Goal: Information Seeking & Learning: Compare options

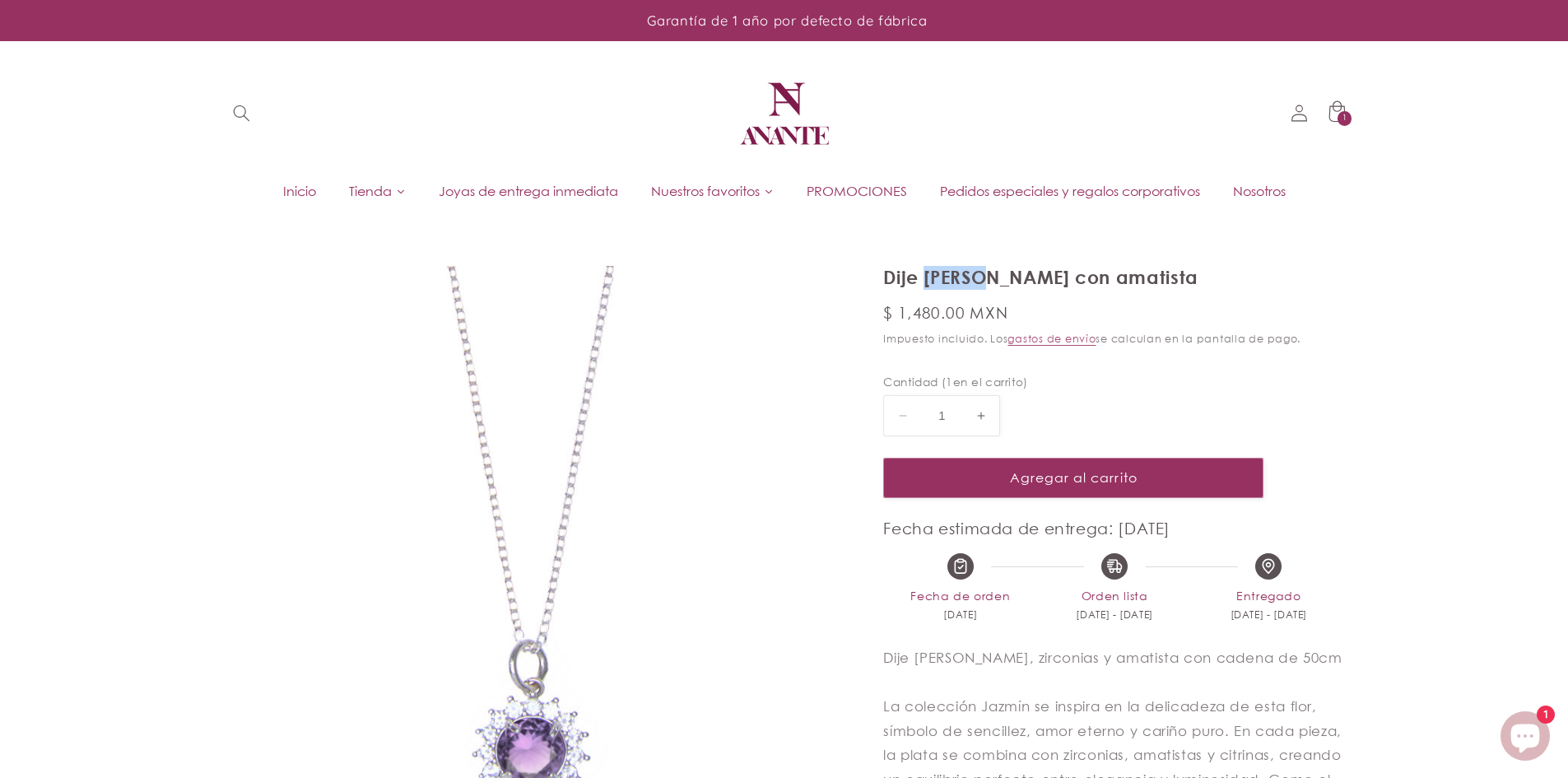
click at [772, 129] on img at bounding box center [784, 113] width 99 height 99
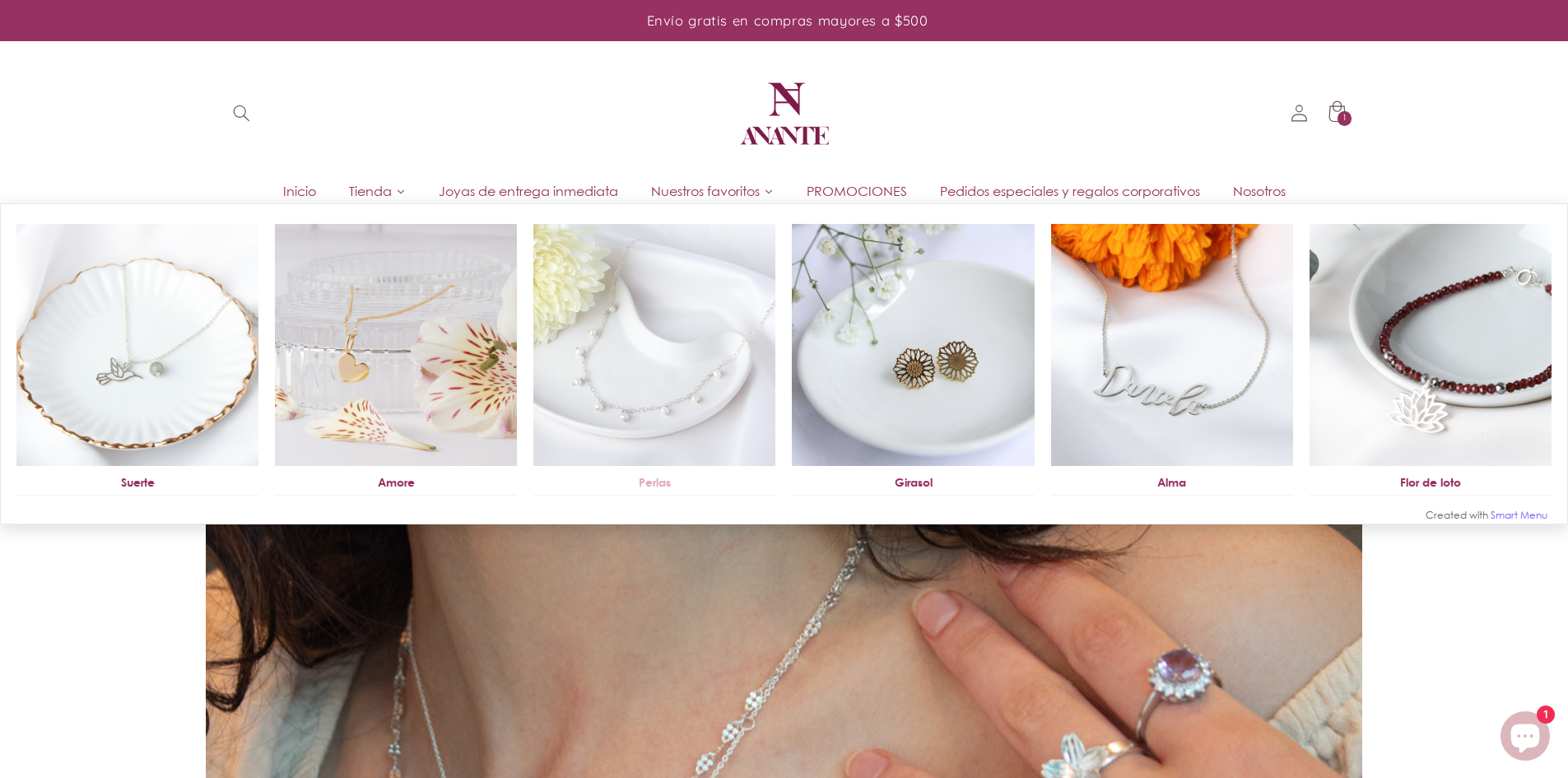
click at [690, 358] on img at bounding box center [654, 344] width 242 height 242
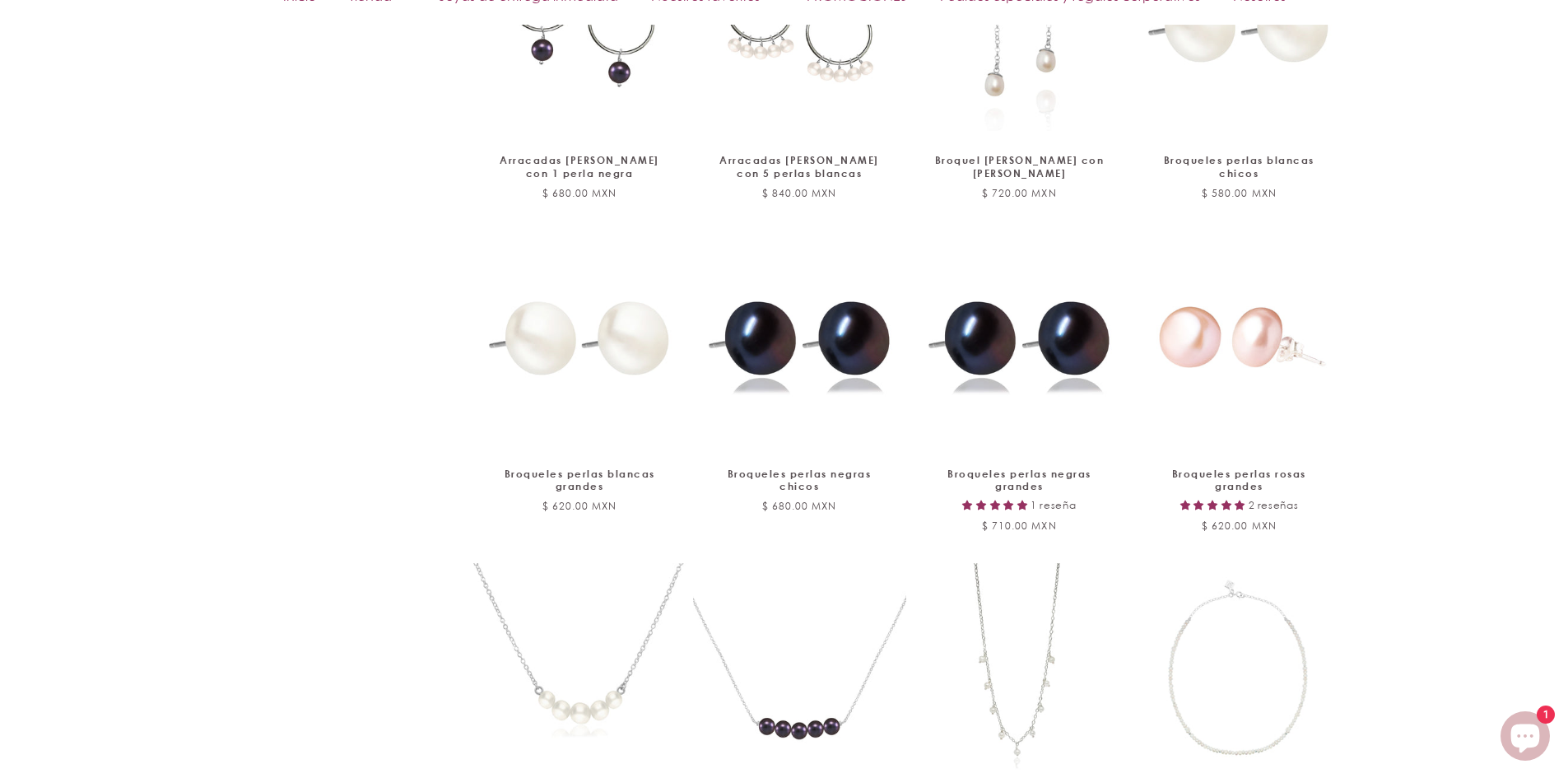
scroll to position [1810, 0]
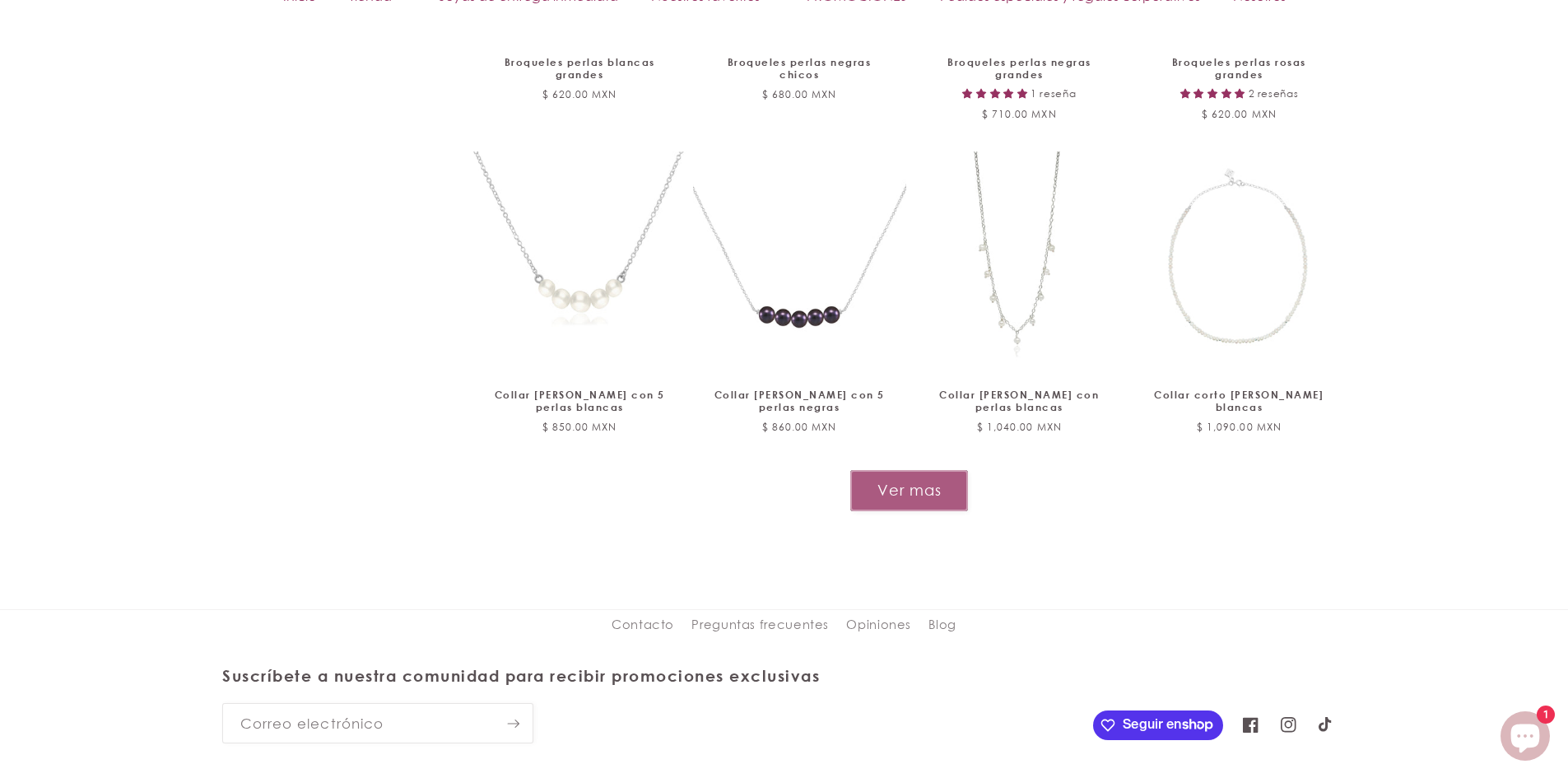
click at [904, 470] on button "Ver mas" at bounding box center [909, 491] width 118 height 41
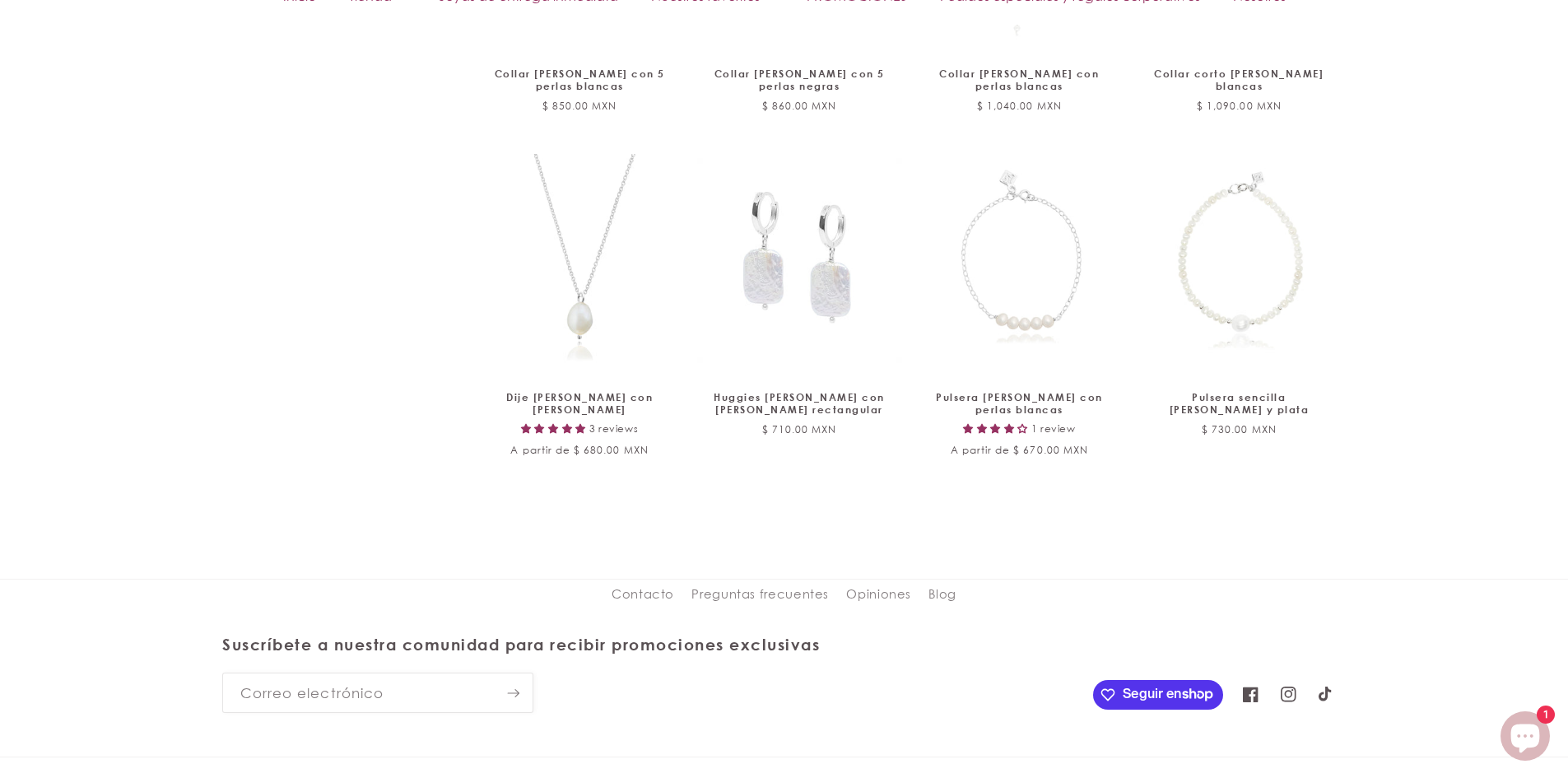
scroll to position [2140, 0]
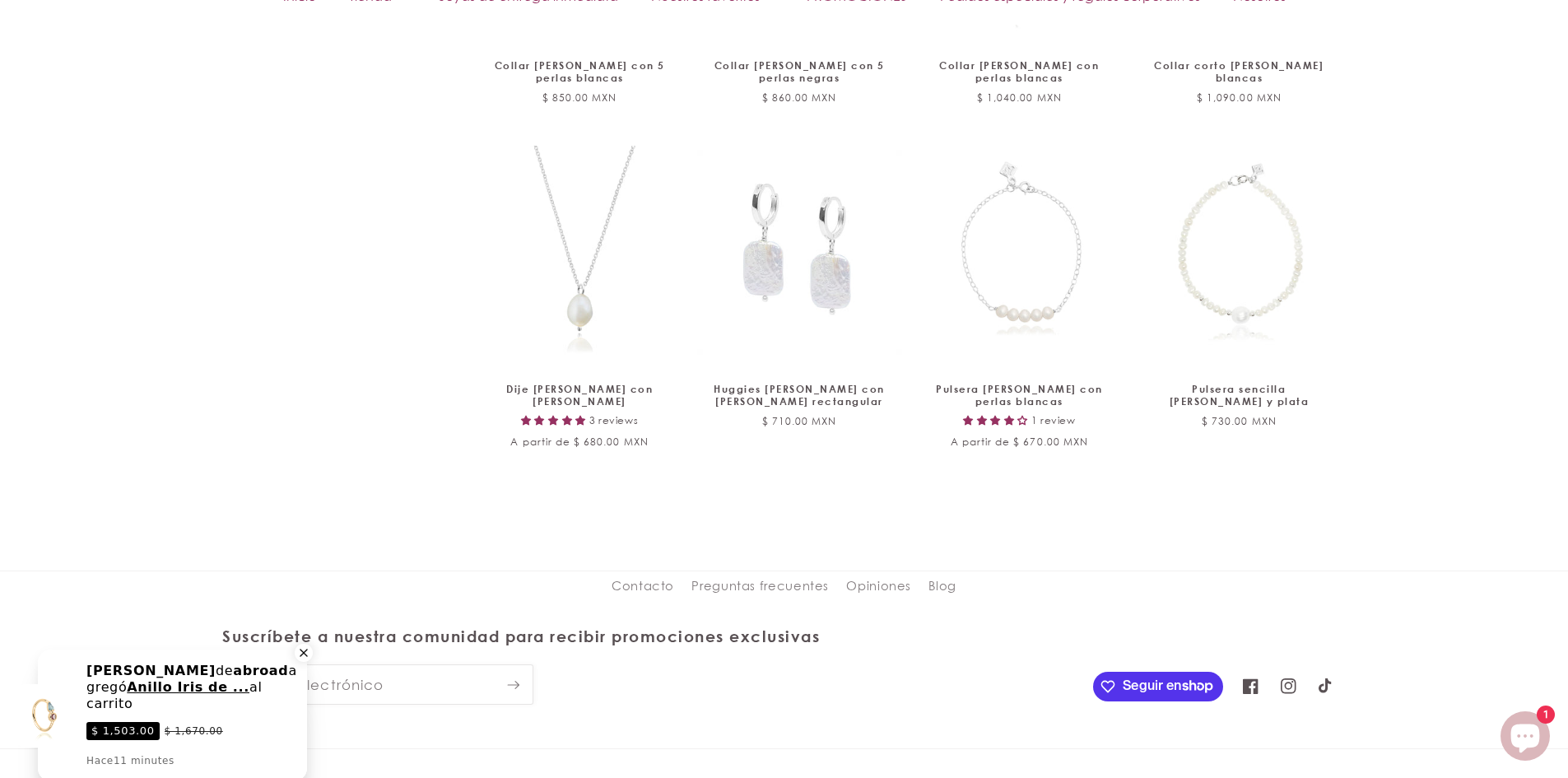
click at [299, 651] on icon "Close a notification" at bounding box center [303, 652] width 15 height 15
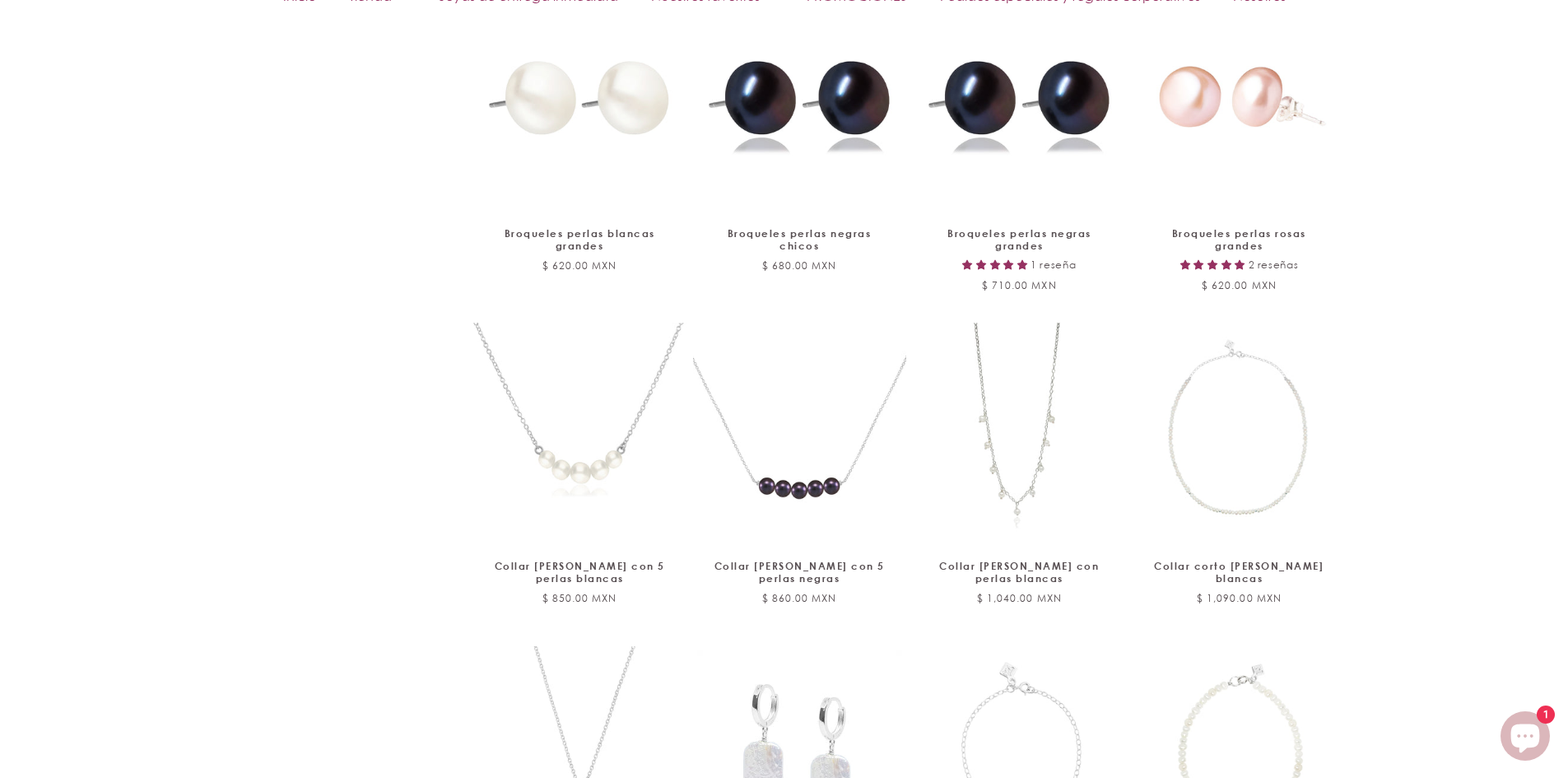
scroll to position [1844, 0]
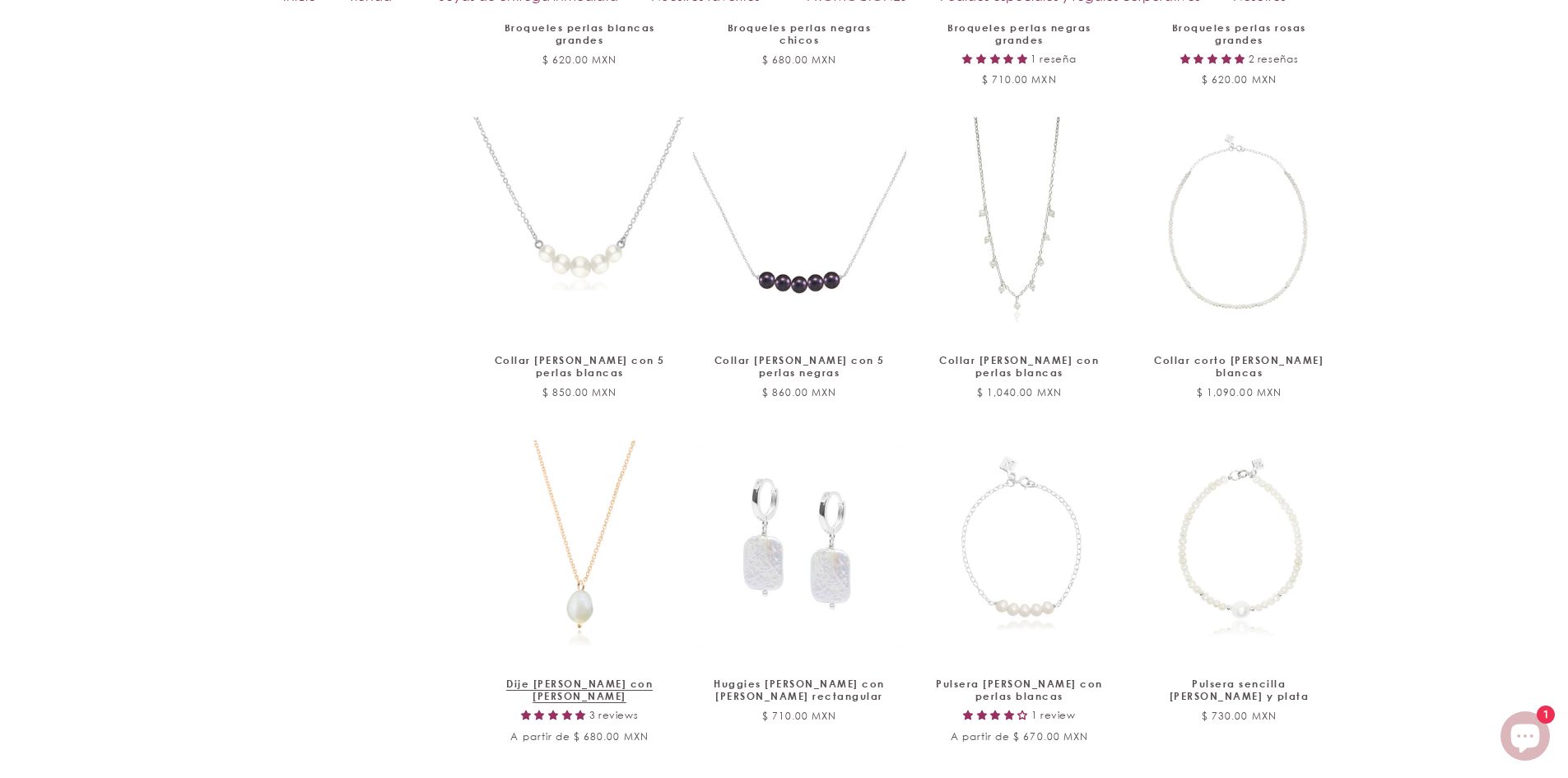
click at [611, 677] on link "Dije cadena de plata con perla blanca" at bounding box center [580, 690] width 179 height 25
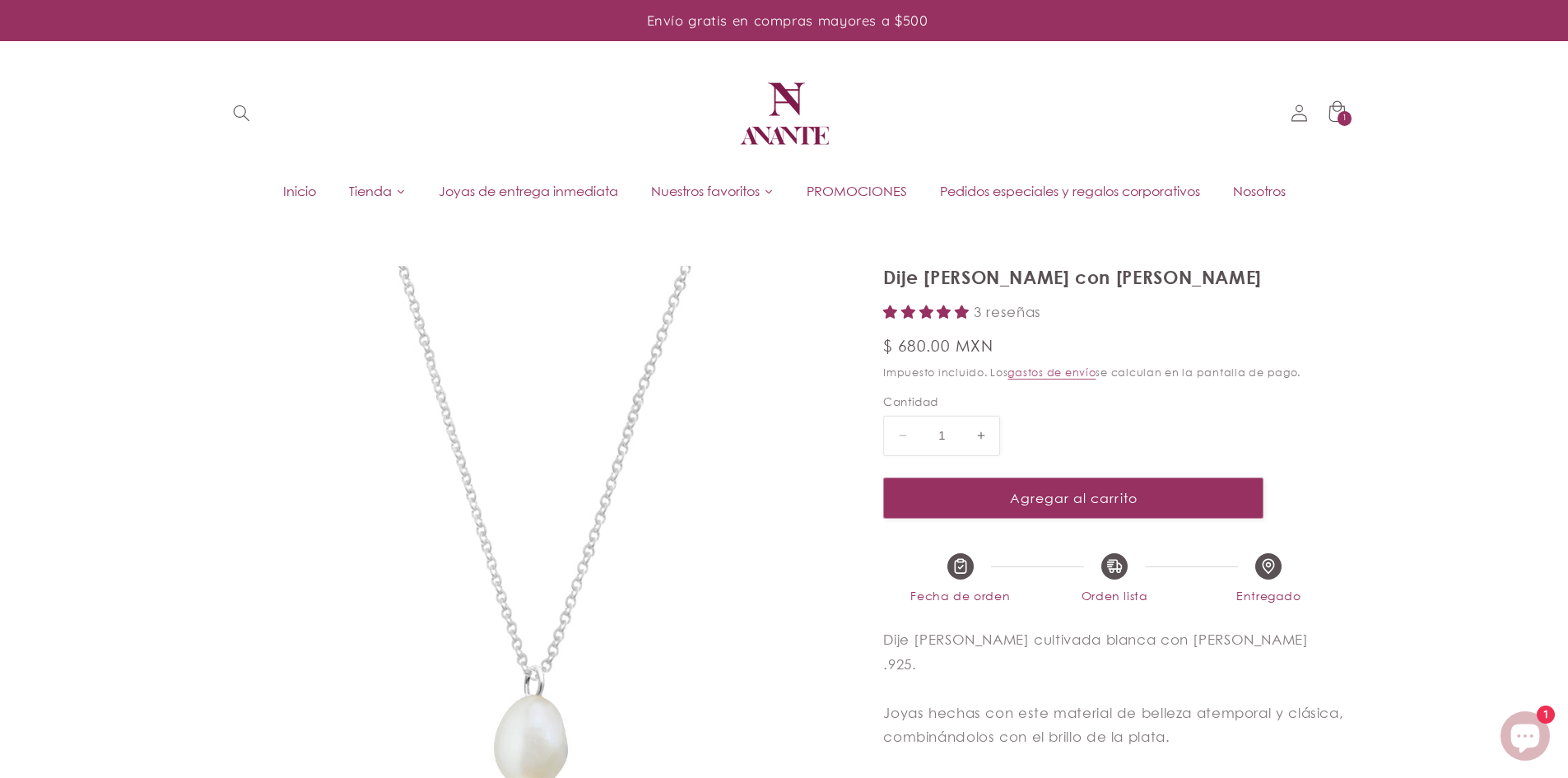
select select "{"isForProduct":true,"id":43715853451418,"title":"Plata","available":true,"pric…"
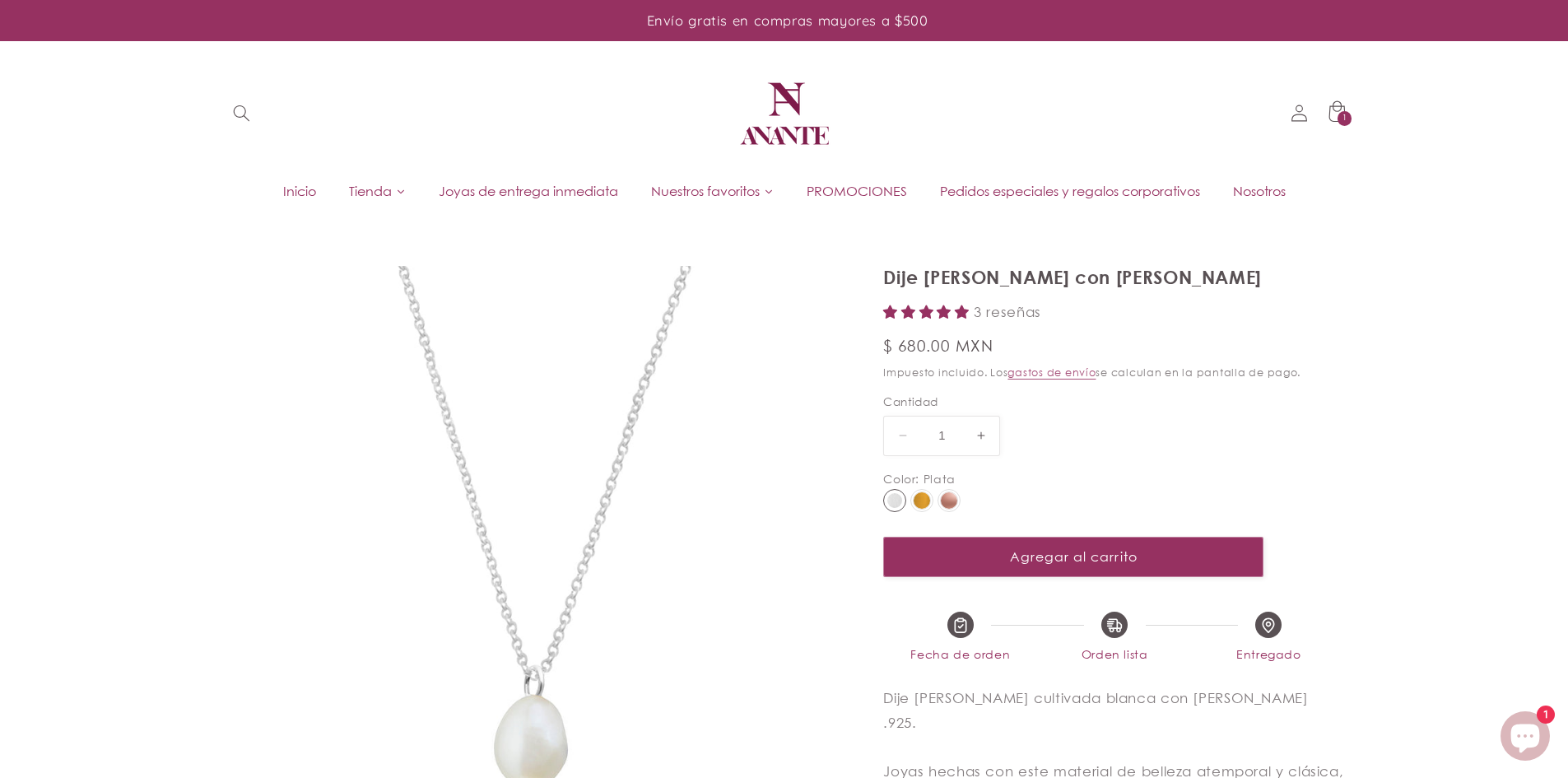
scroll to position [165, 0]
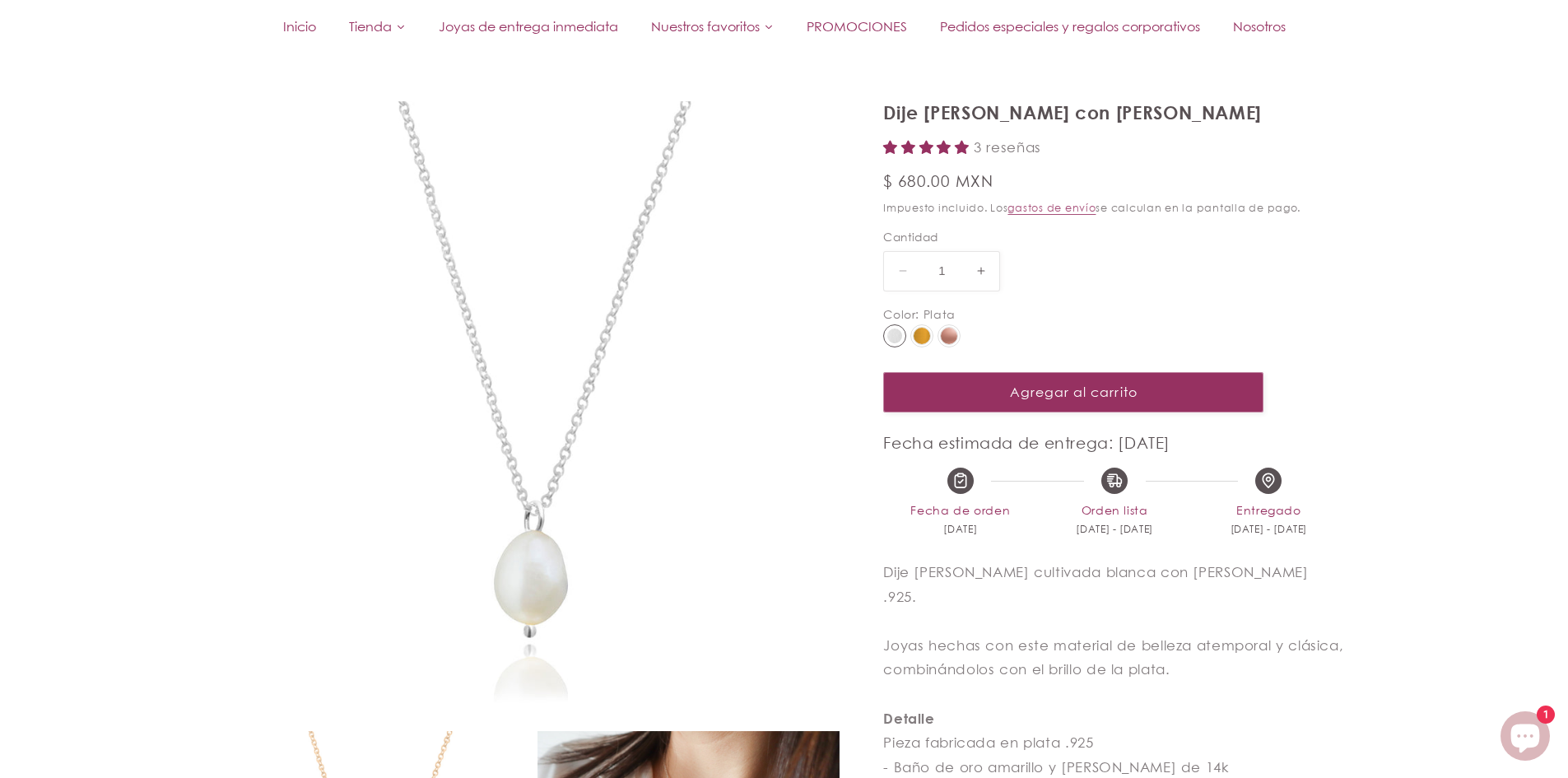
click at [926, 333] on img at bounding box center [921, 335] width 16 height 16
click at [0, 0] on input "radio" at bounding box center [0, 0] width 0 height 0
click at [953, 336] on img at bounding box center [949, 335] width 16 height 16
click at [0, 0] on input "radio" at bounding box center [0, 0] width 0 height 0
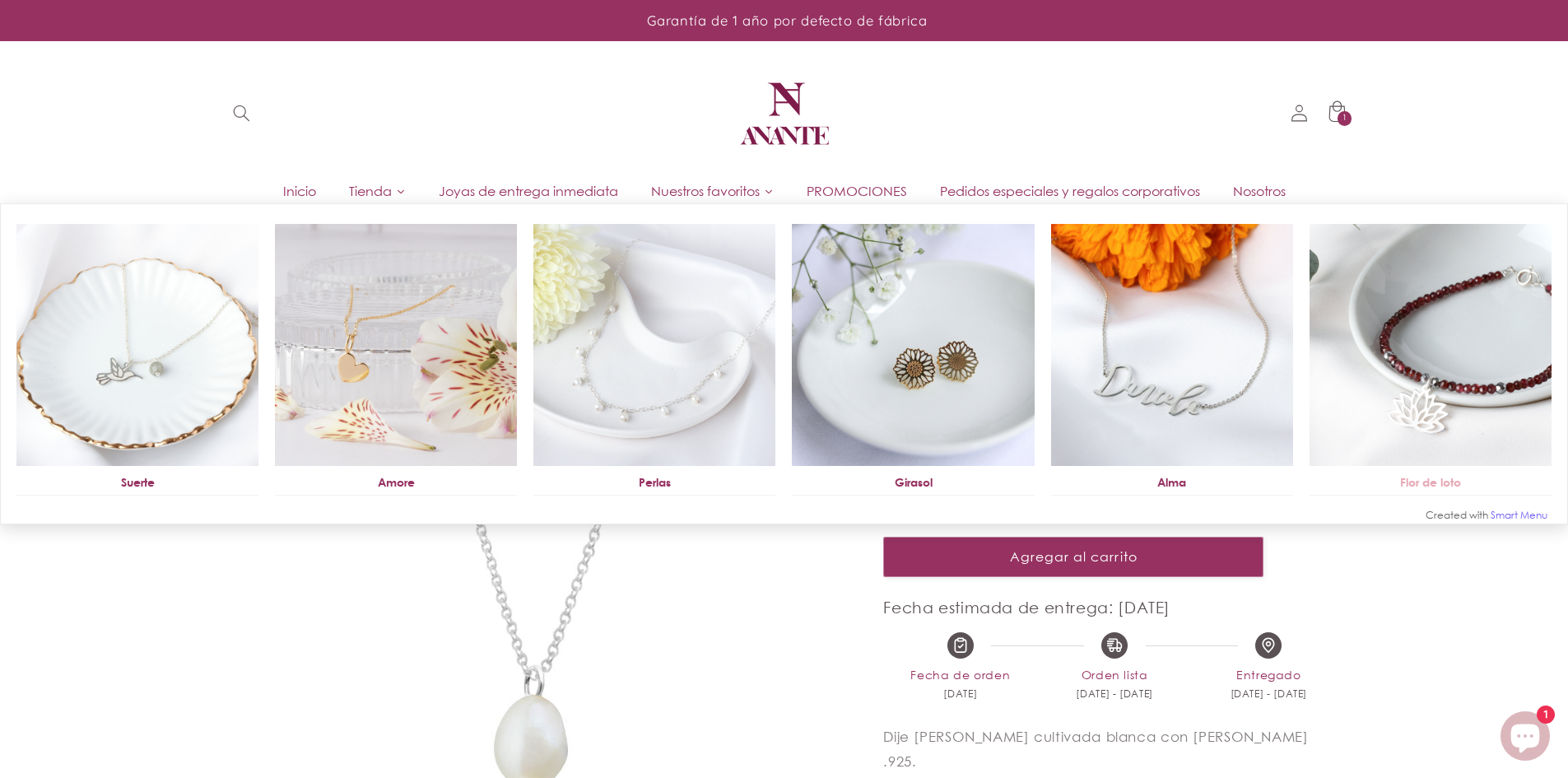
click at [1425, 382] on img at bounding box center [1431, 344] width 242 height 242
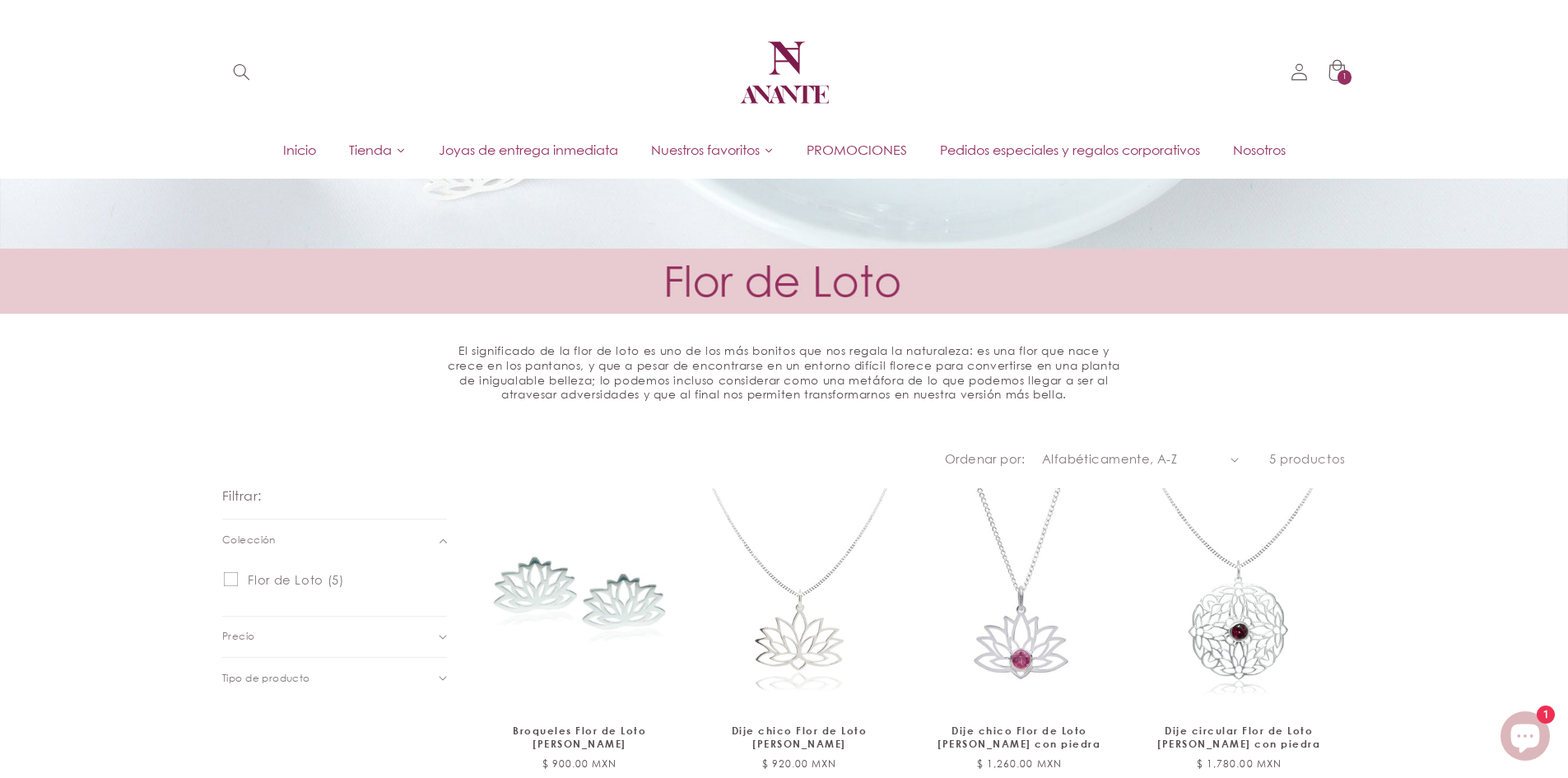
scroll to position [411, 0]
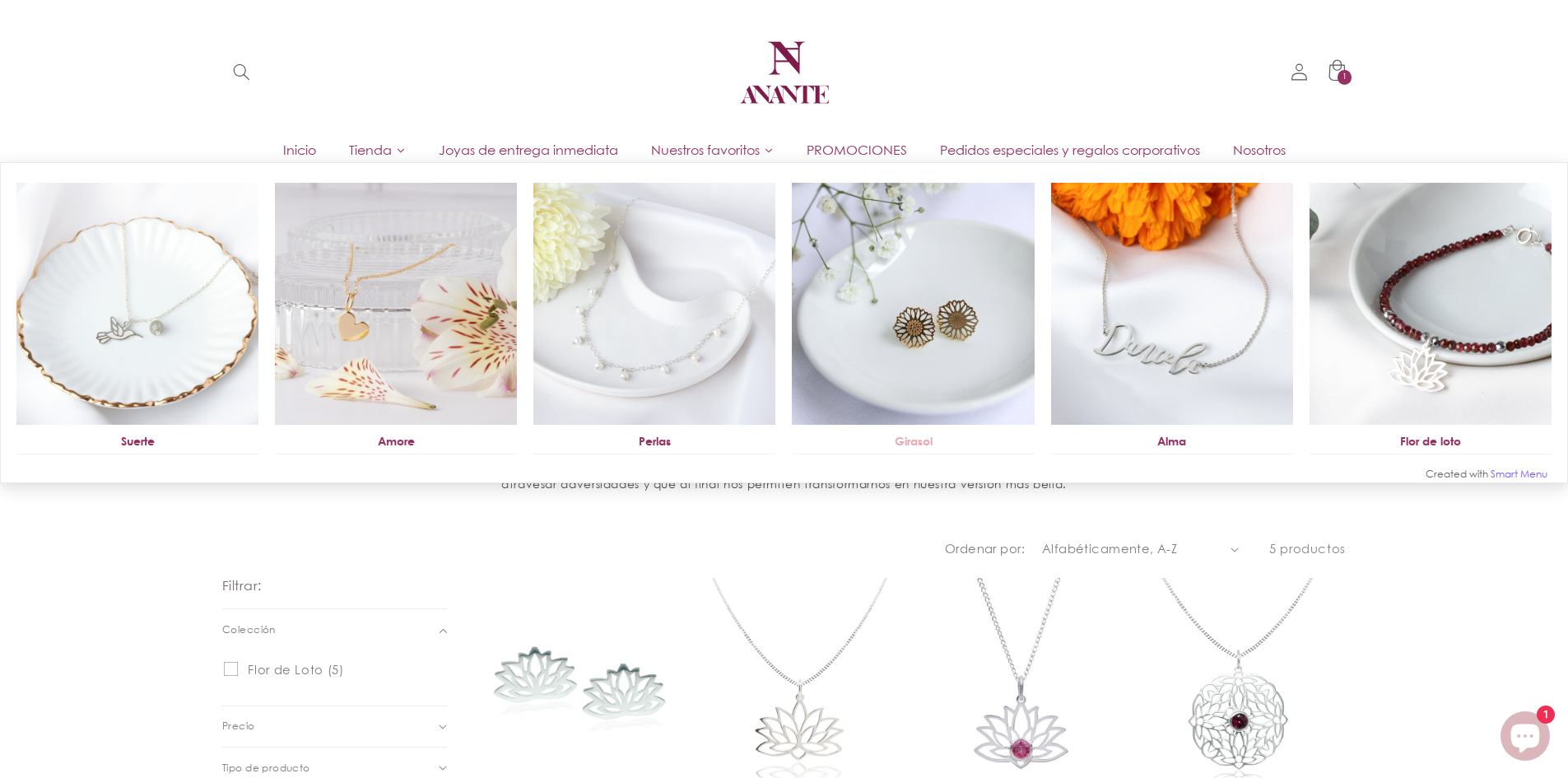
click at [976, 314] on img at bounding box center [913, 304] width 242 height 242
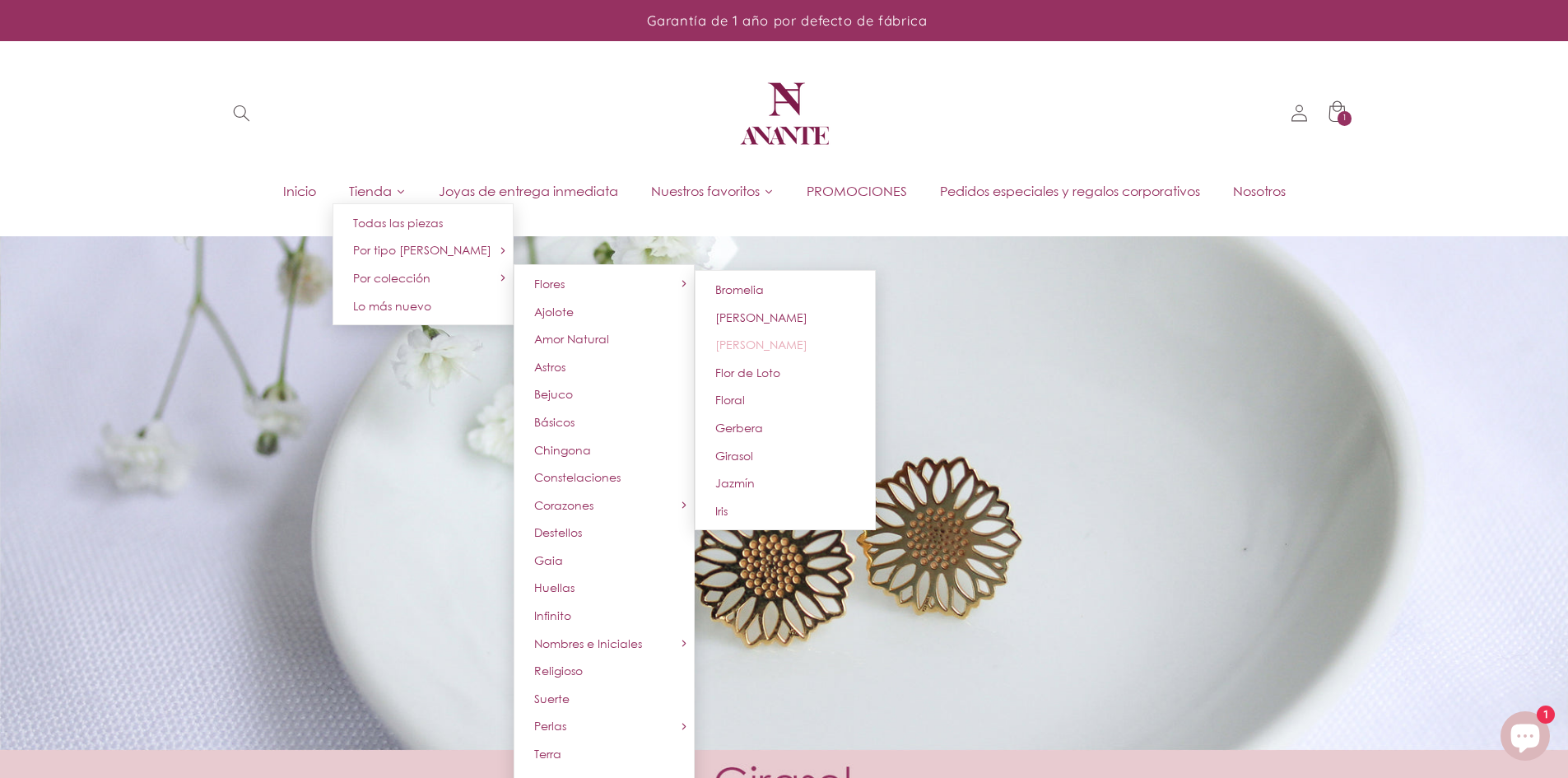
click at [763, 351] on span "[PERSON_NAME]" at bounding box center [761, 344] width 92 height 14
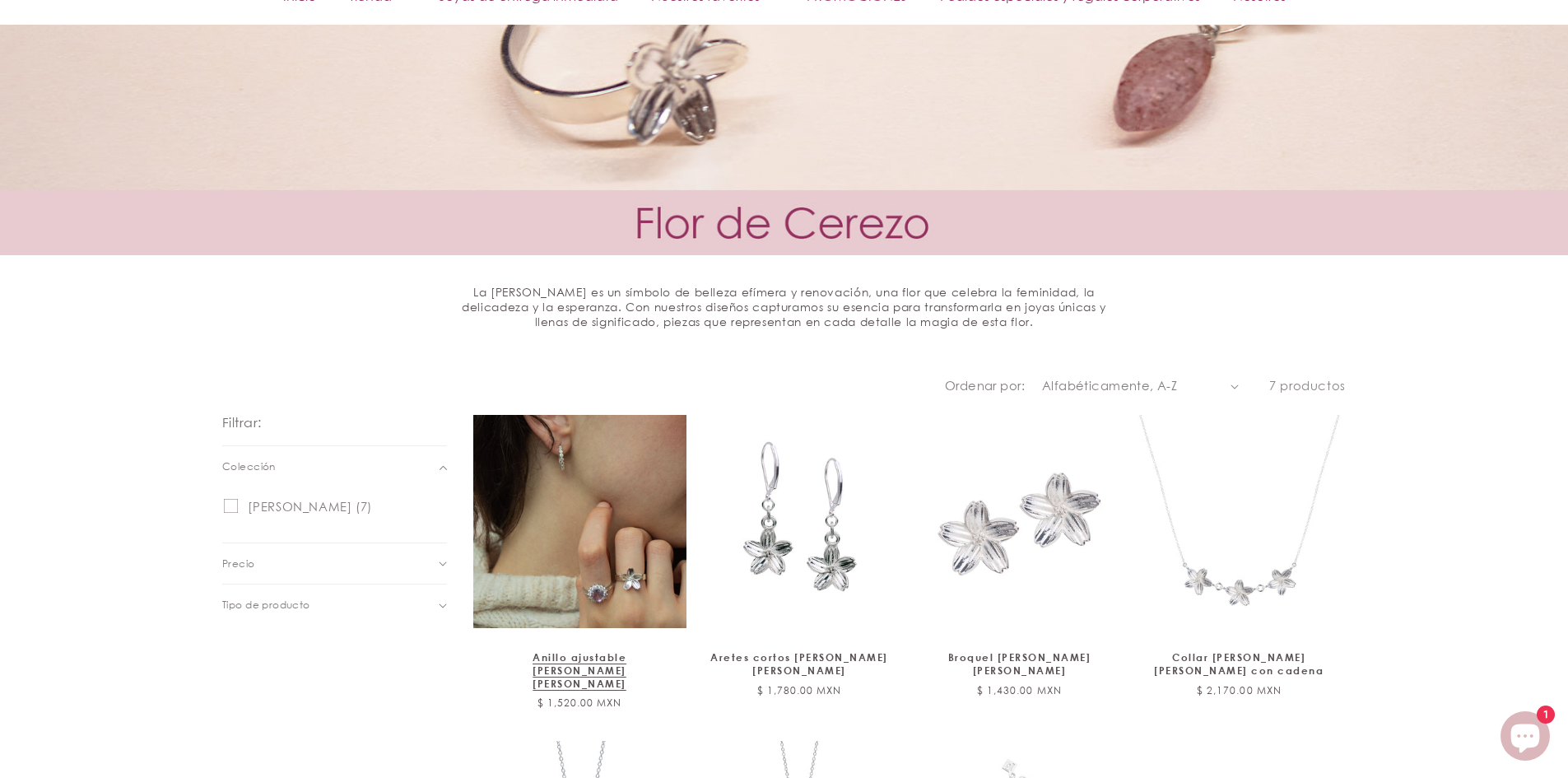
scroll to position [818, 0]
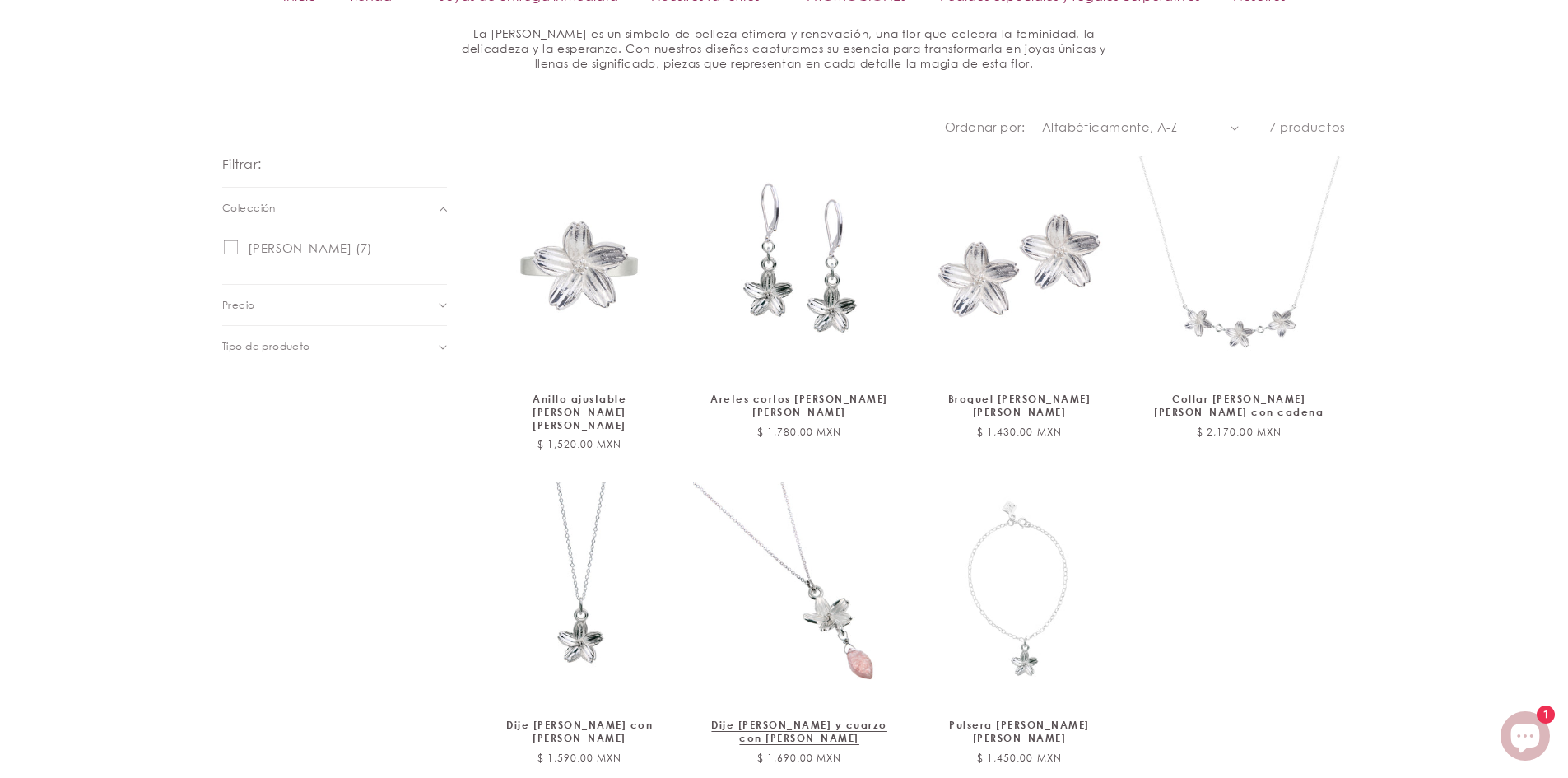
click at [801, 718] on link "Dije [PERSON_NAME] y cuarzo con [PERSON_NAME]" at bounding box center [799, 731] width 179 height 25
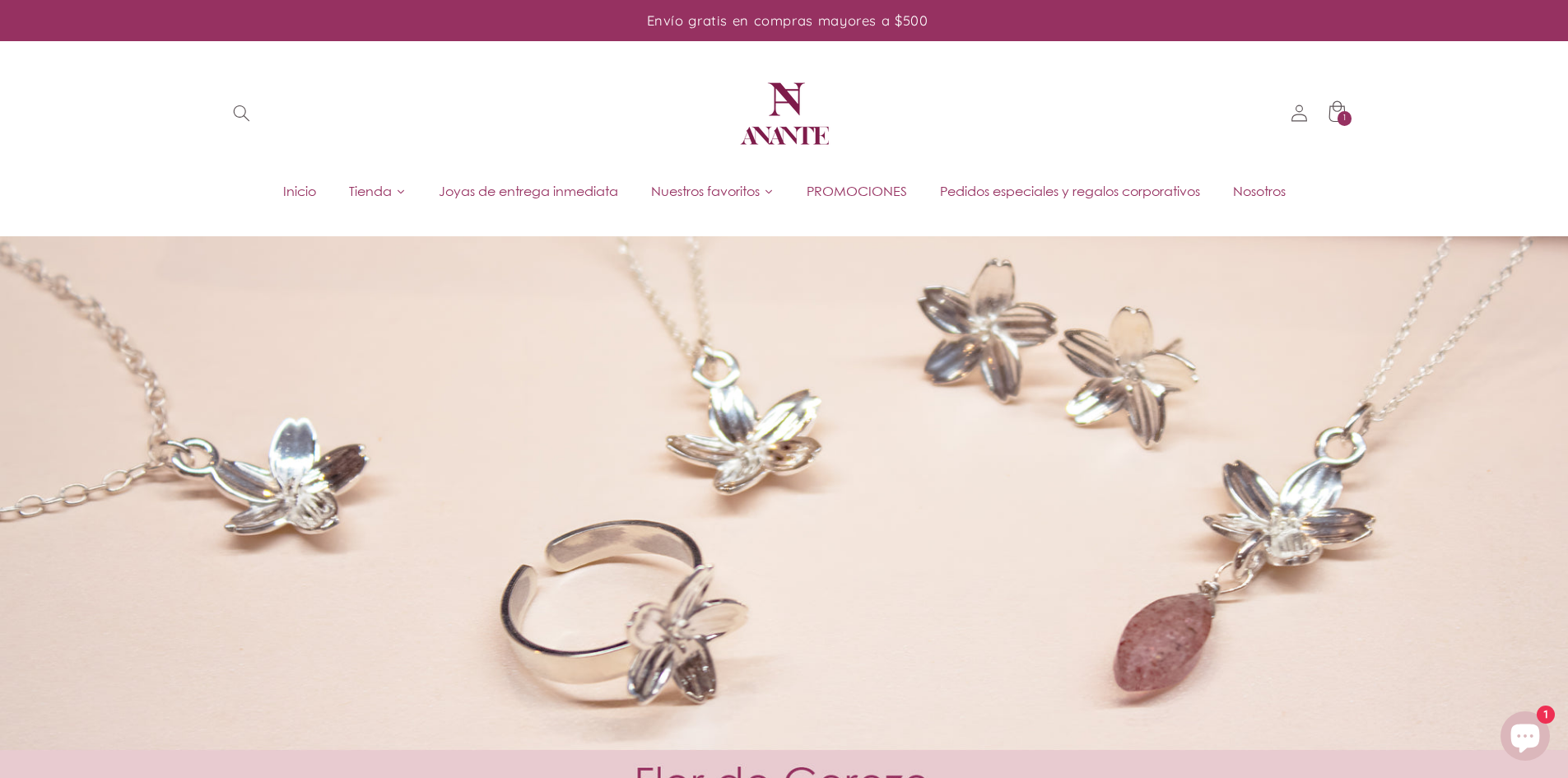
scroll to position [884, 0]
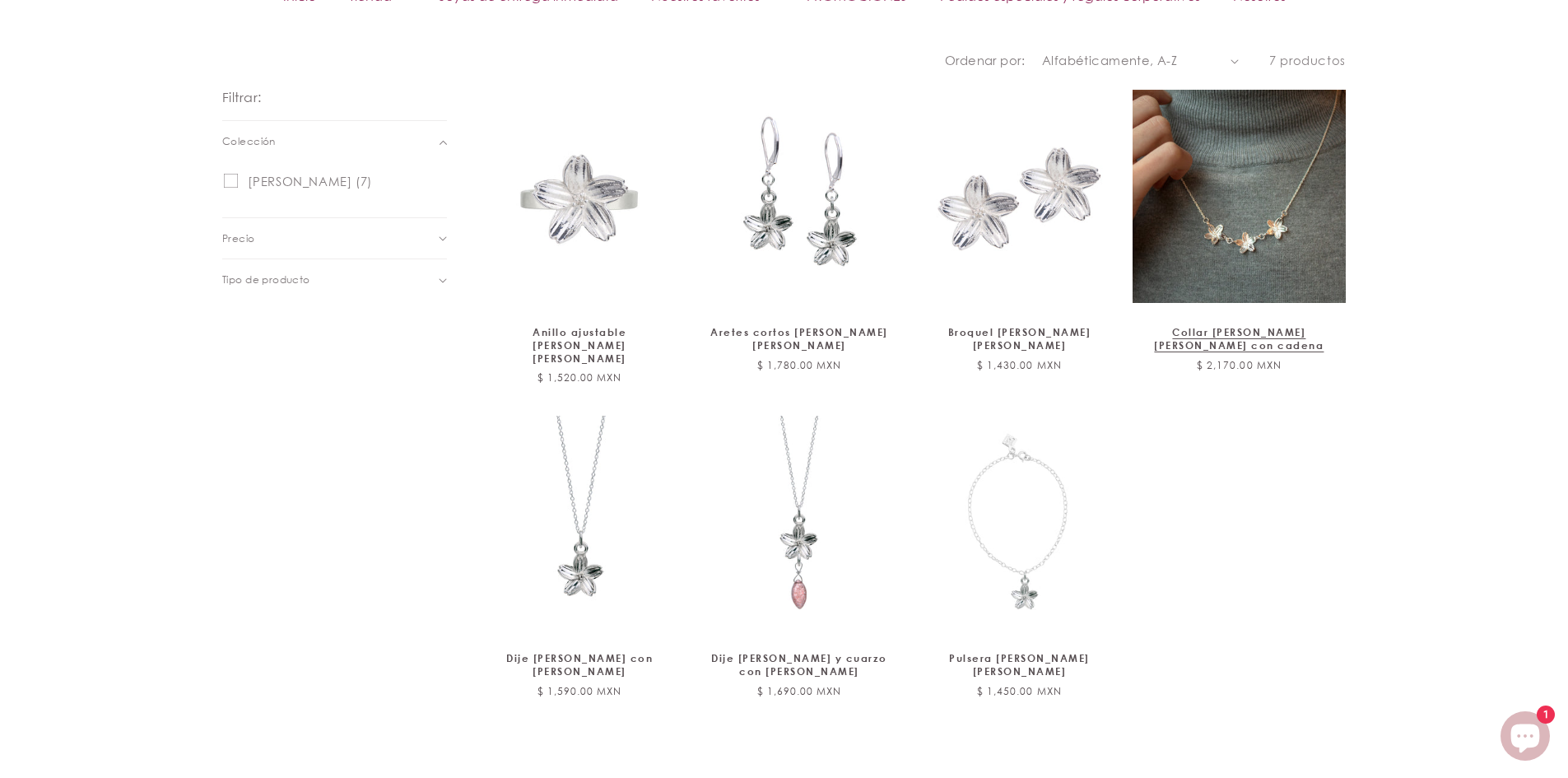
click at [1198, 326] on link "Collar [PERSON_NAME] [PERSON_NAME] con cadena" at bounding box center [1239, 339] width 179 height 25
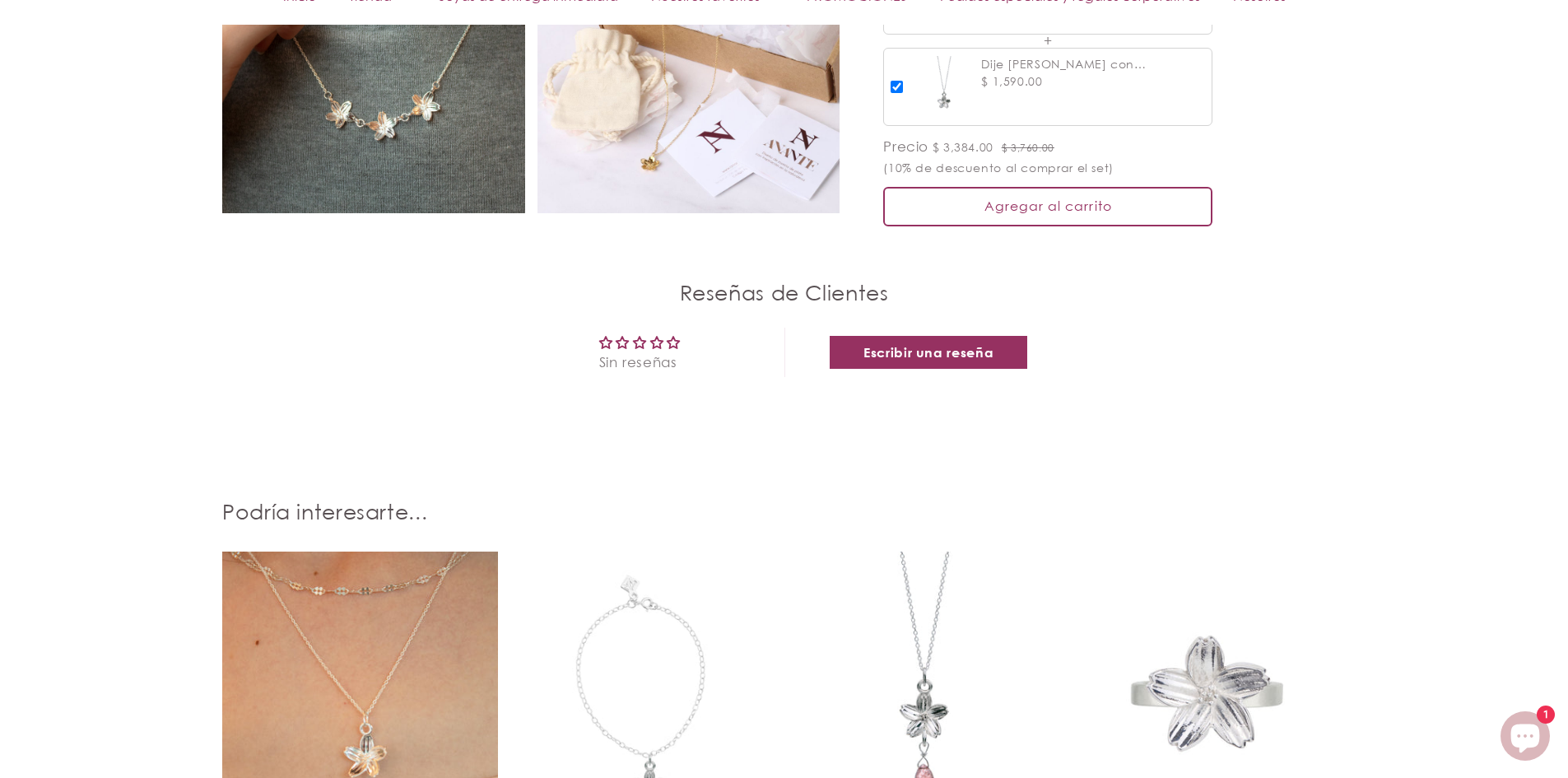
scroll to position [1810, 0]
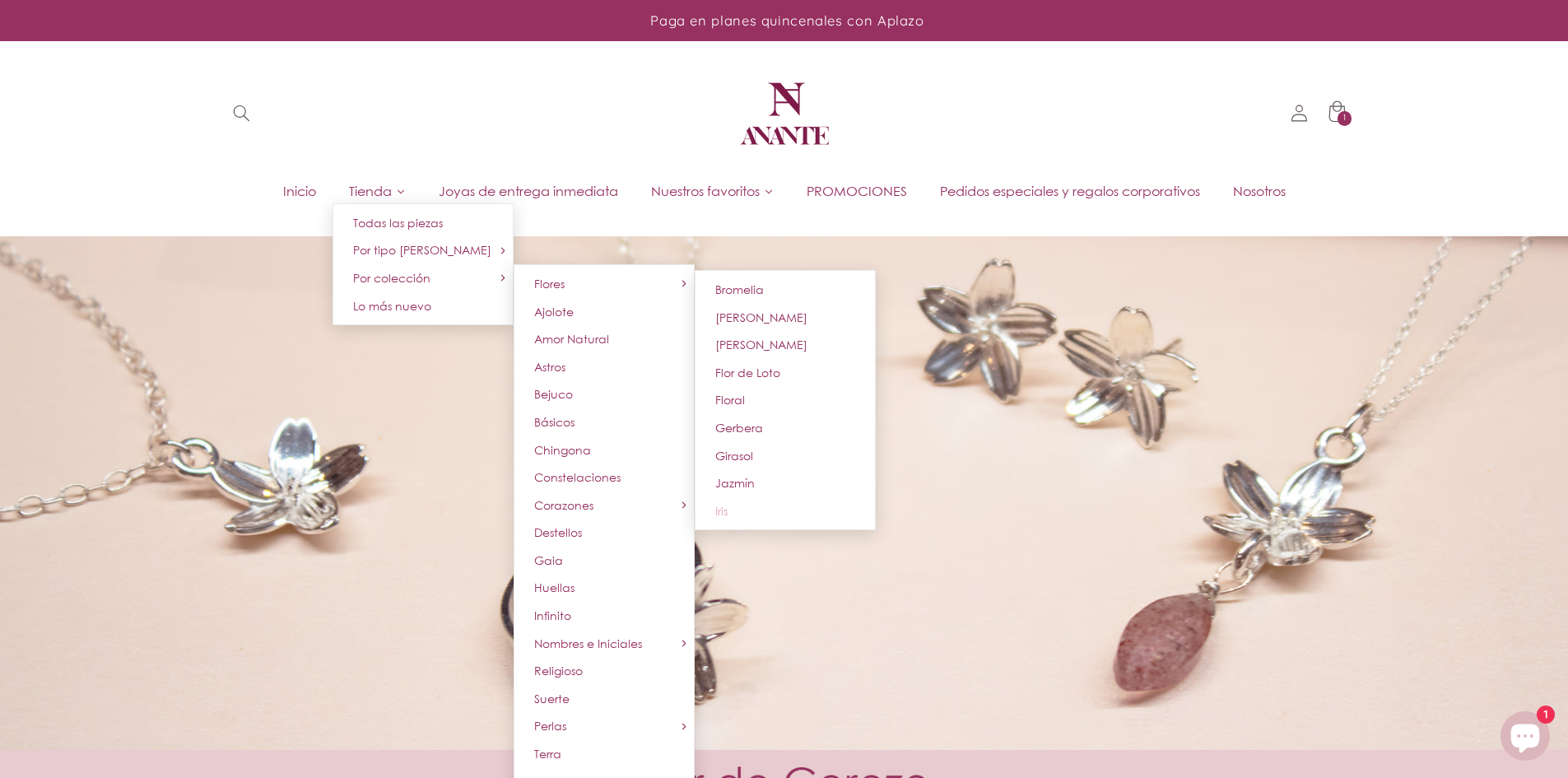
click at [726, 506] on link "Iris" at bounding box center [785, 511] width 181 height 28
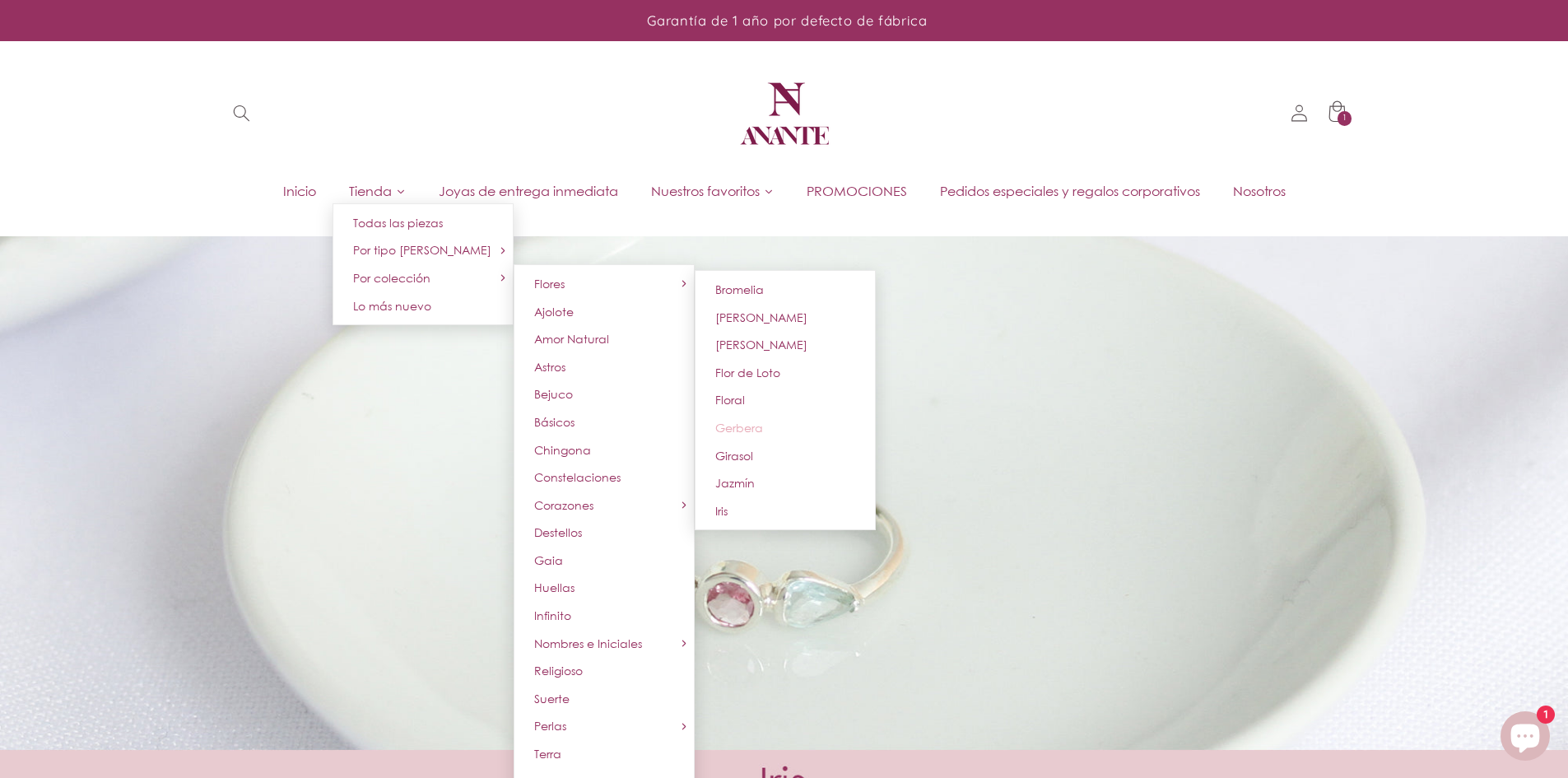
click at [737, 435] on link "Gerbera" at bounding box center [785, 428] width 181 height 28
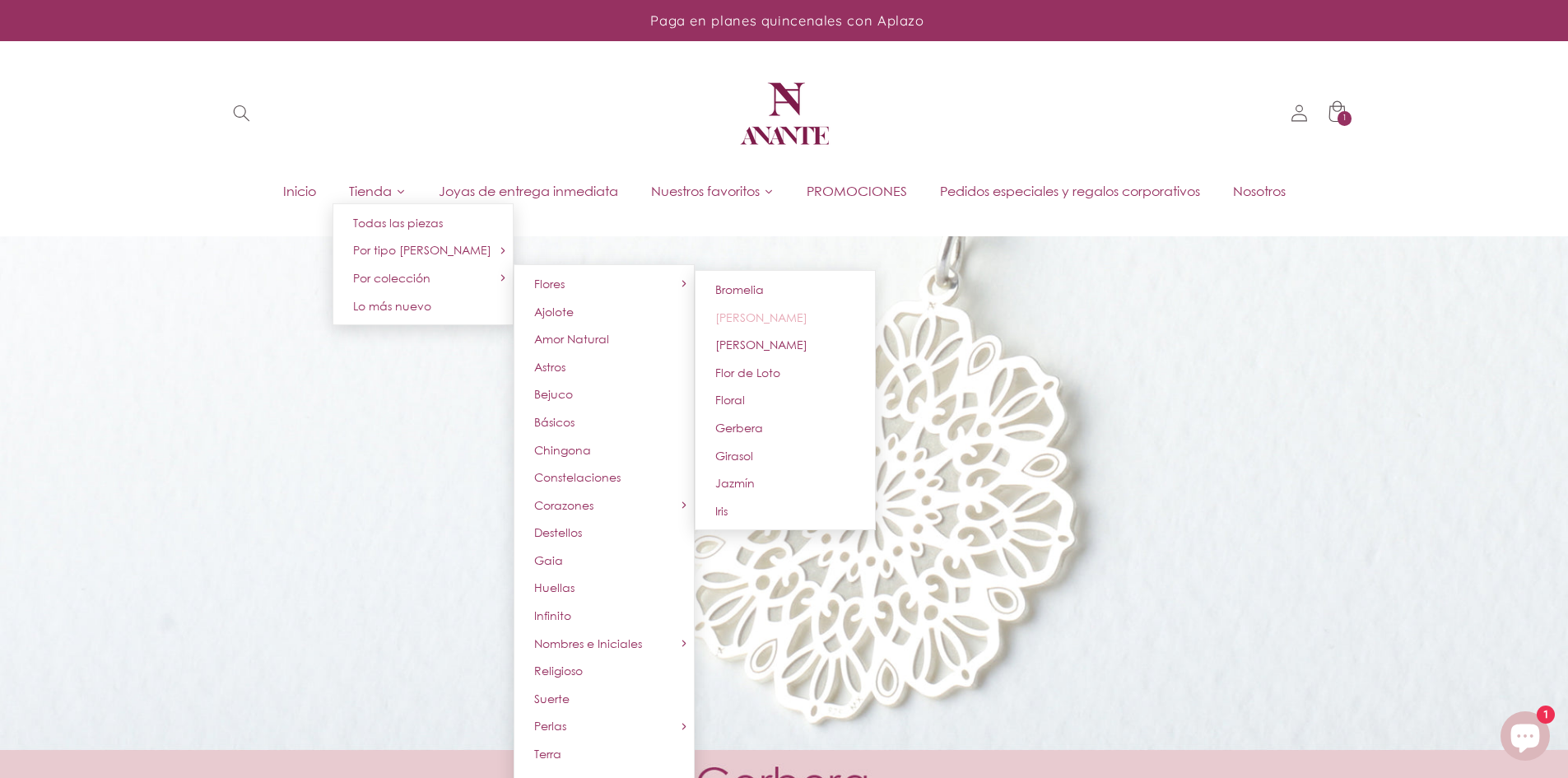
click at [731, 320] on span "[PERSON_NAME]" at bounding box center [761, 317] width 92 height 14
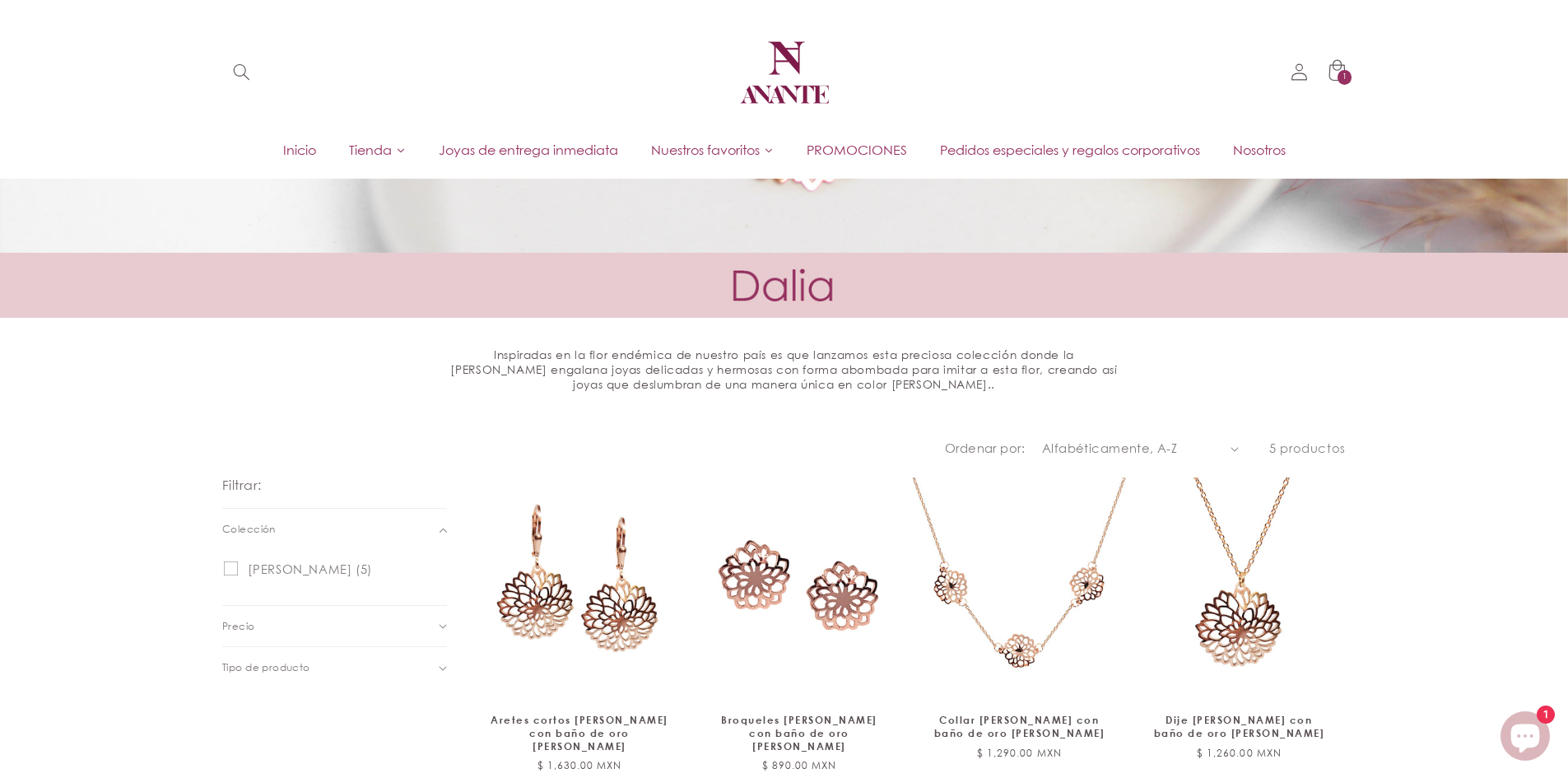
scroll to position [494, 0]
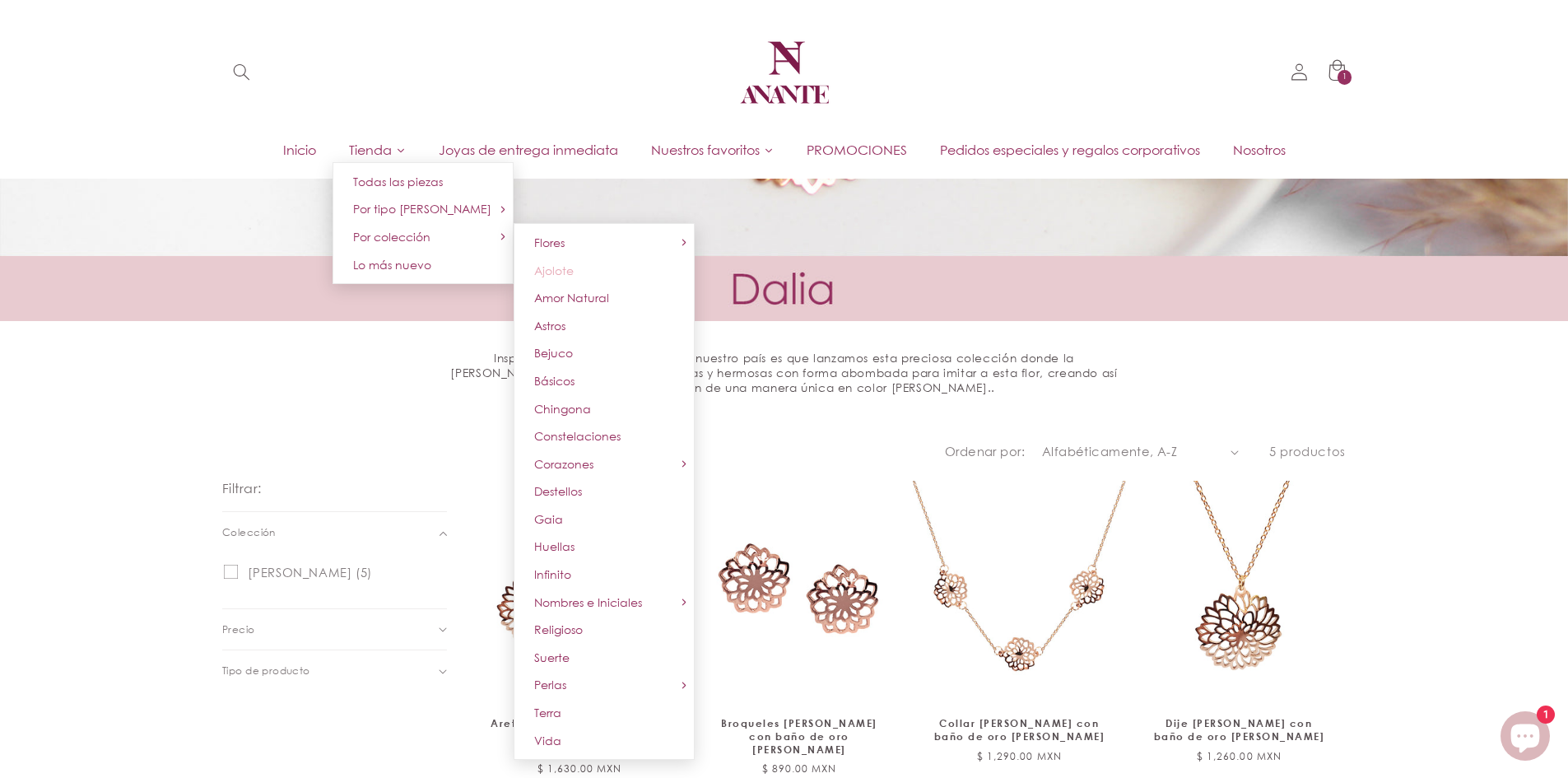
click at [562, 277] on span "Ajolote" at bounding box center [554, 270] width 40 height 14
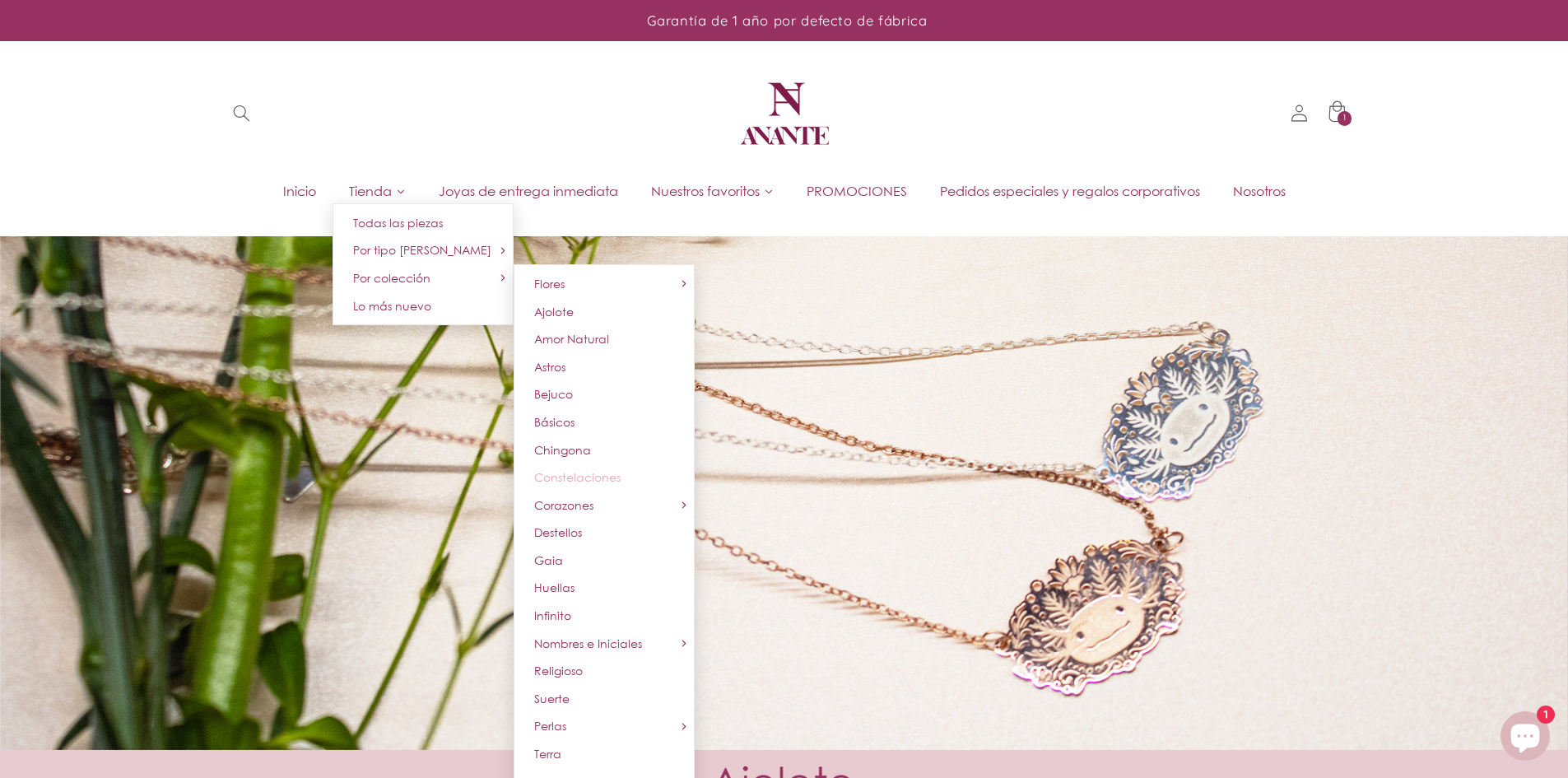
scroll to position [82, 0]
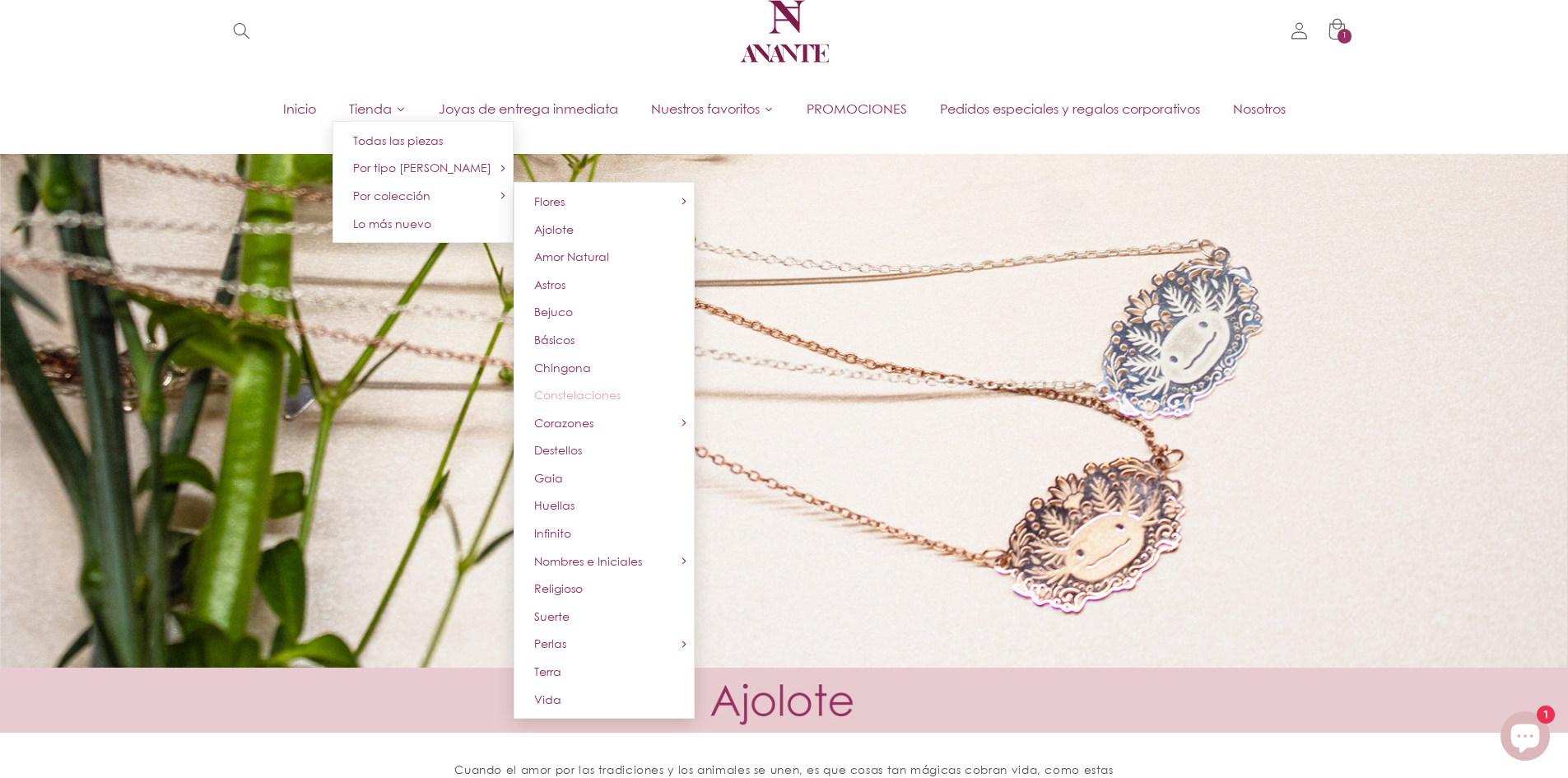
click at [570, 394] on span "Constelaciones" at bounding box center [577, 394] width 86 height 14
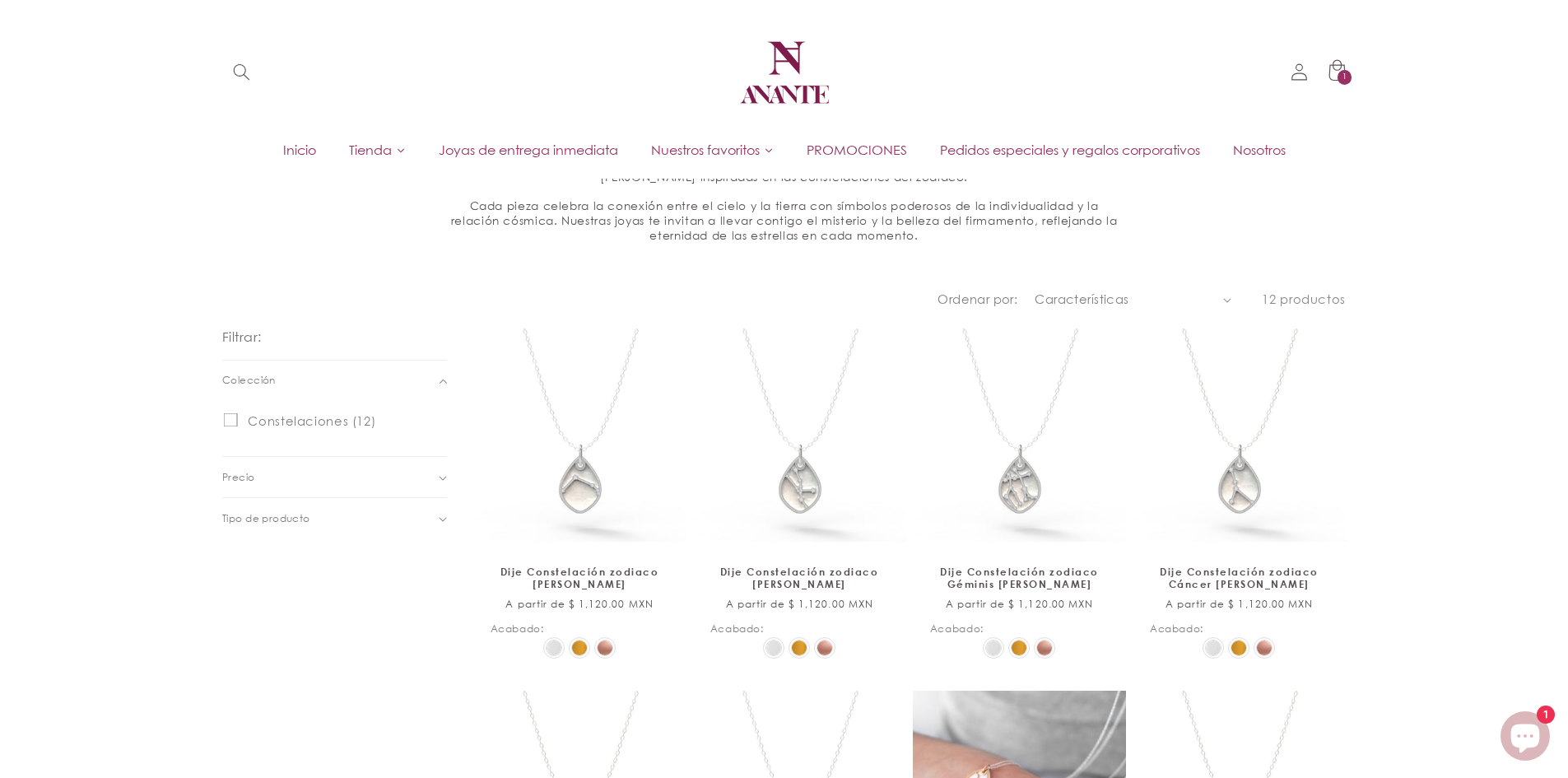
scroll to position [689, 0]
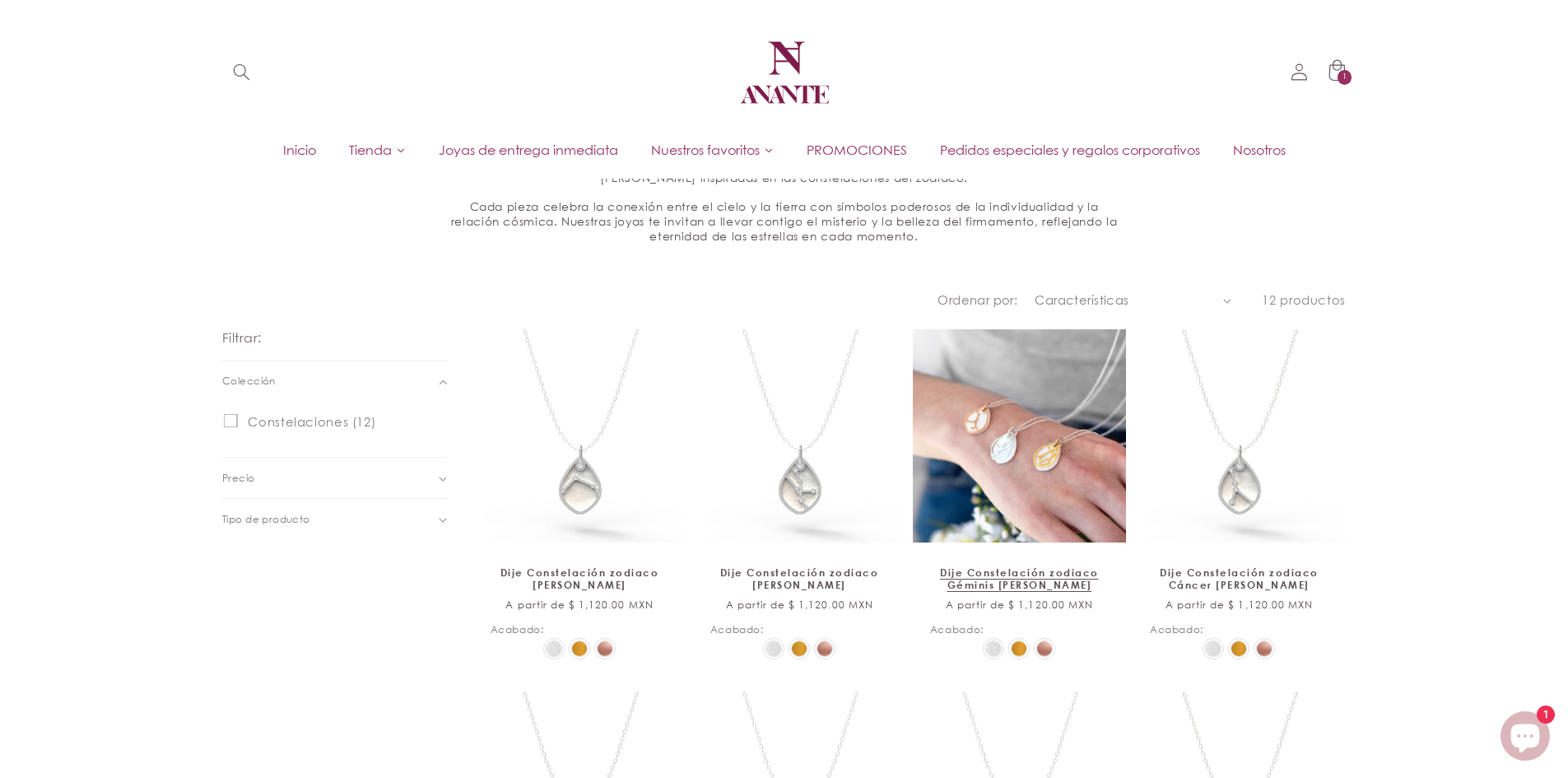
click at [994, 566] on link "Dije Constelación zodiaco Géminis de plata" at bounding box center [1019, 579] width 179 height 25
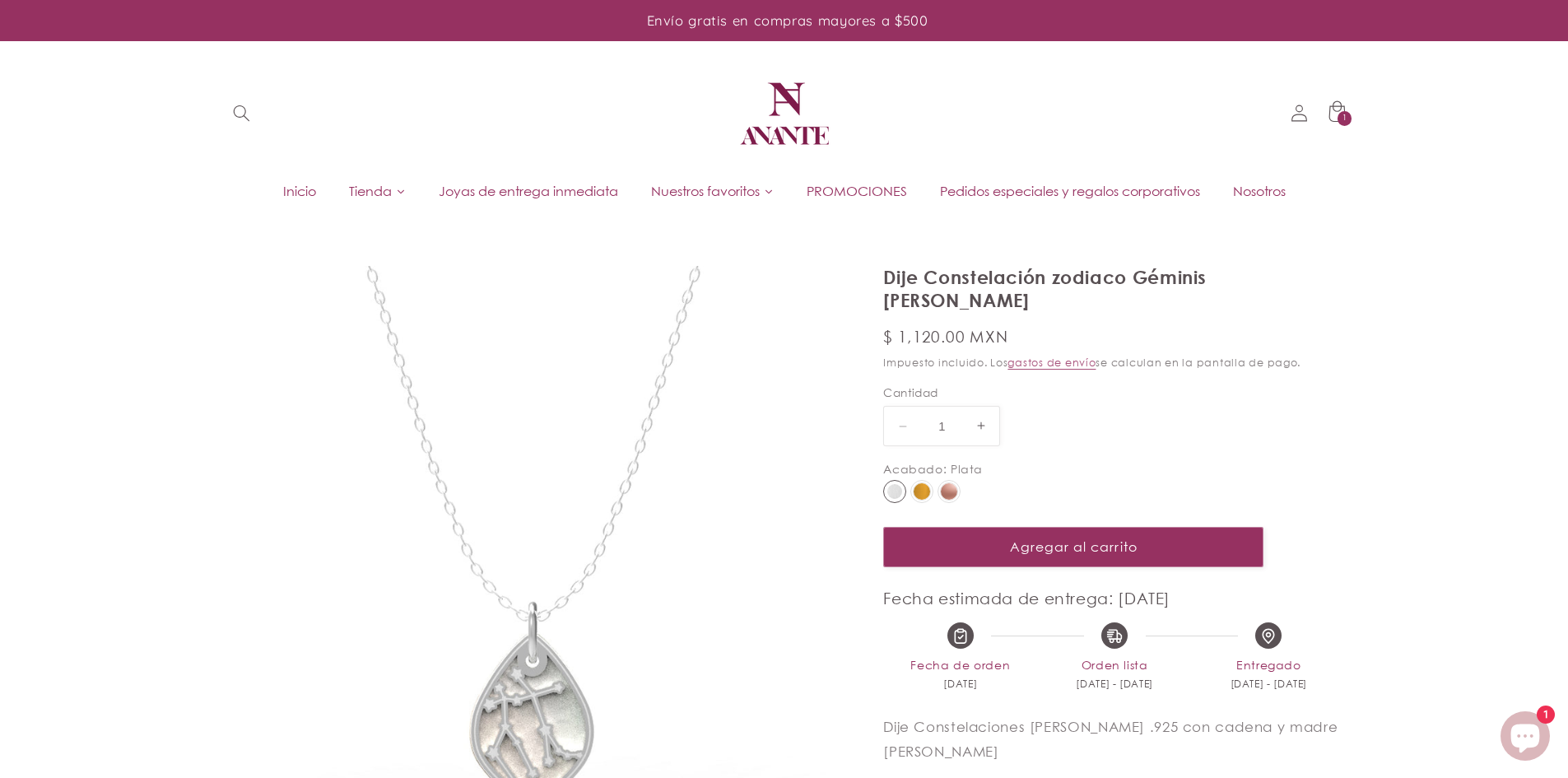
select select "{"isForProduct":true,"id":45146786627738,"title":"Plata","available":true,"pric…"
select select "{"isForProduct":false,"id":45146790625434,"title":"Plata","available":true,"pri…"
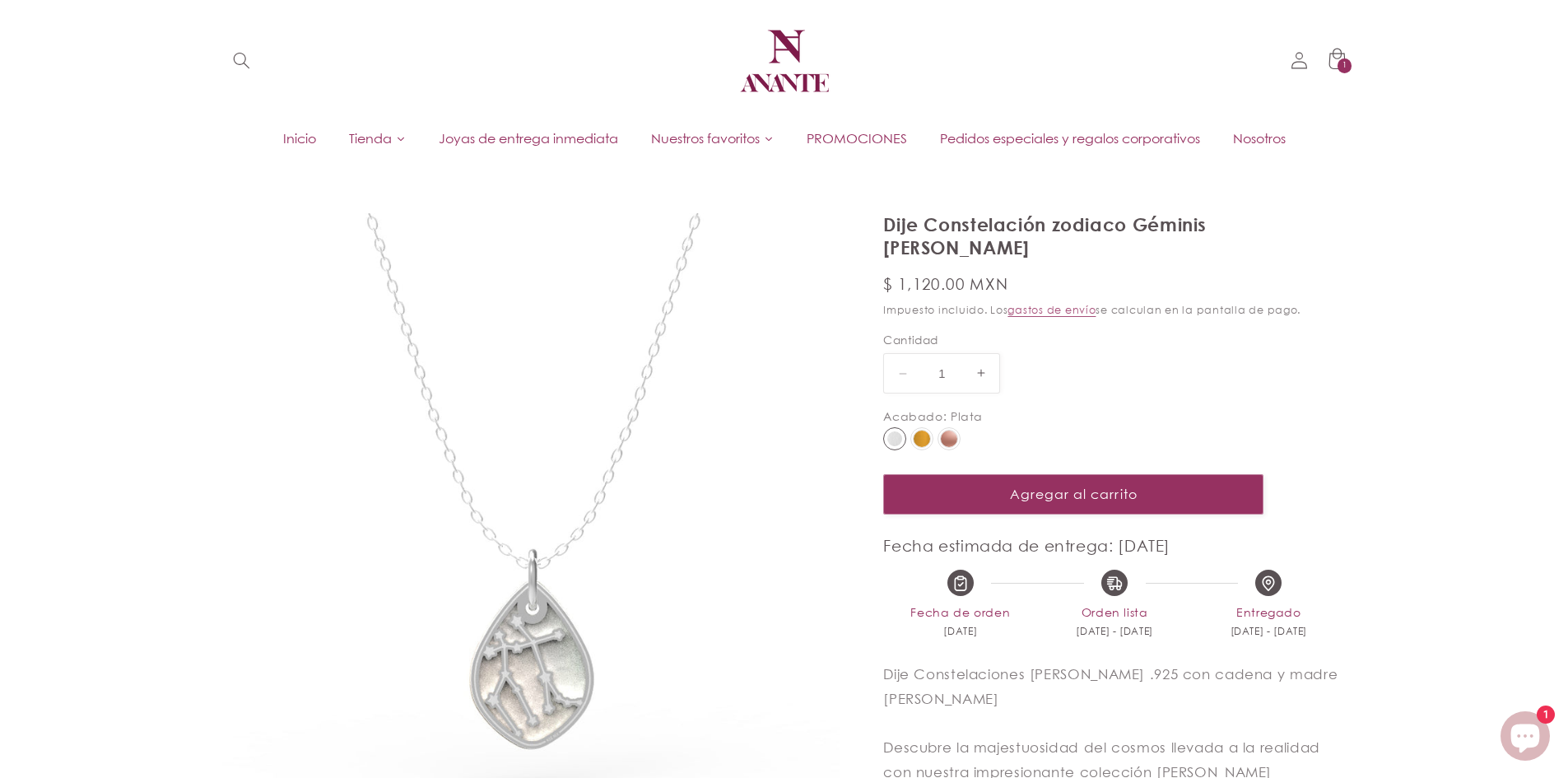
scroll to position [82, 0]
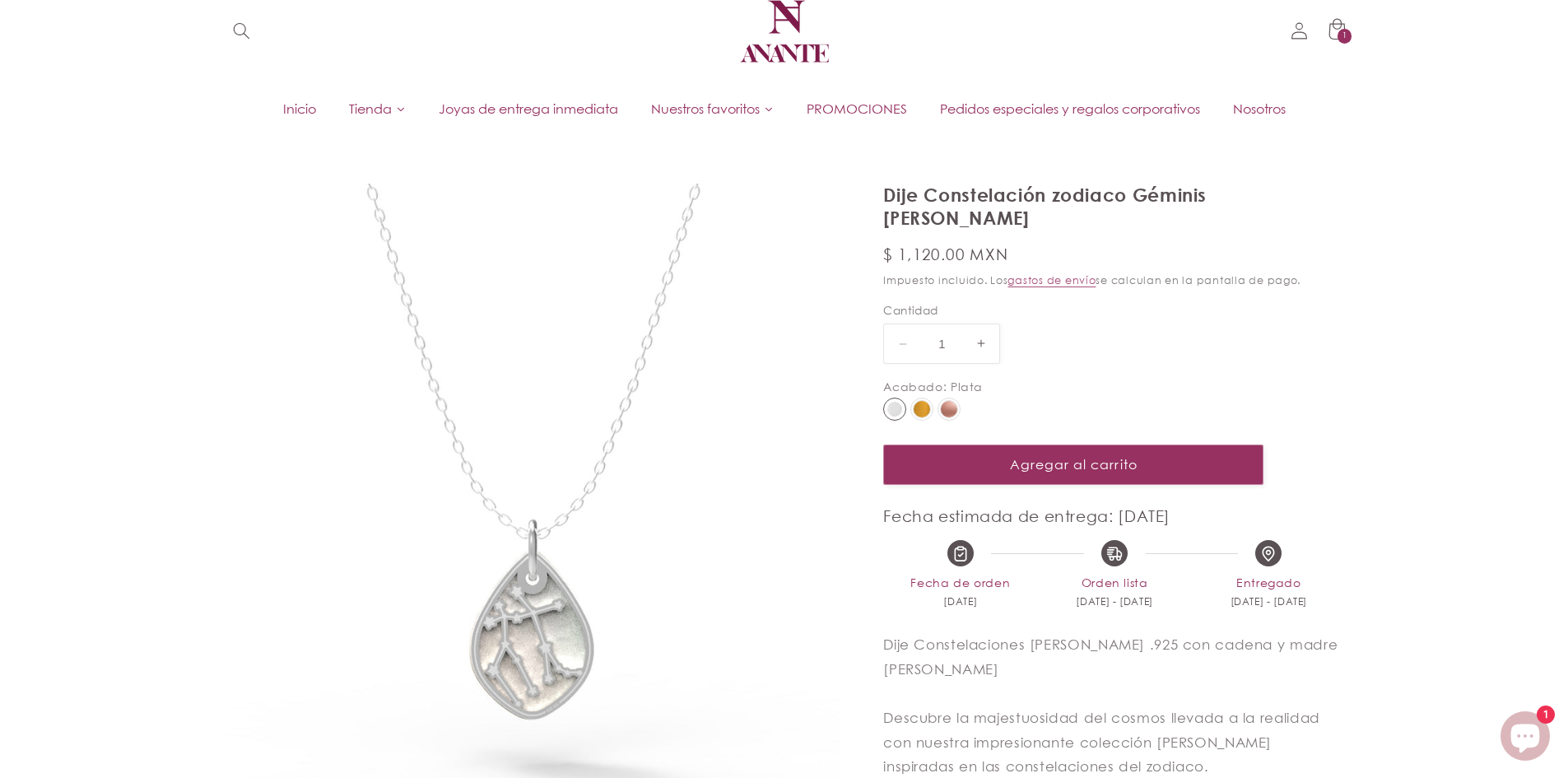
click at [916, 401] on img at bounding box center [921, 408] width 16 height 16
click at [0, 0] on input "radio" at bounding box center [0, 0] width 0 height 0
click at [947, 401] on img at bounding box center [949, 408] width 16 height 16
click at [0, 0] on input "radio" at bounding box center [0, 0] width 0 height 0
click at [927, 401] on img at bounding box center [921, 408] width 16 height 16
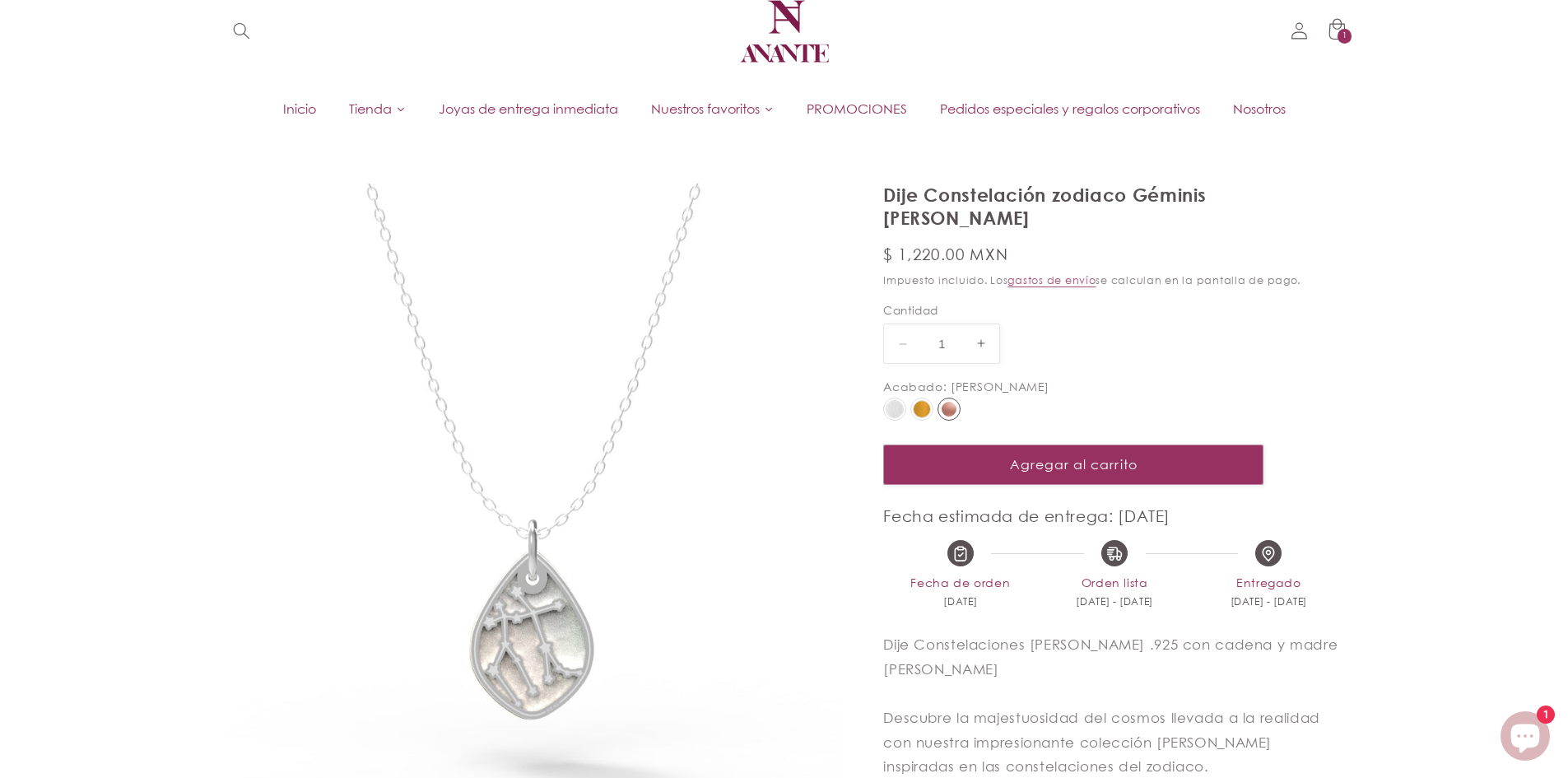
click at [0, 0] on input "radio" at bounding box center [0, 0] width 0 height 0
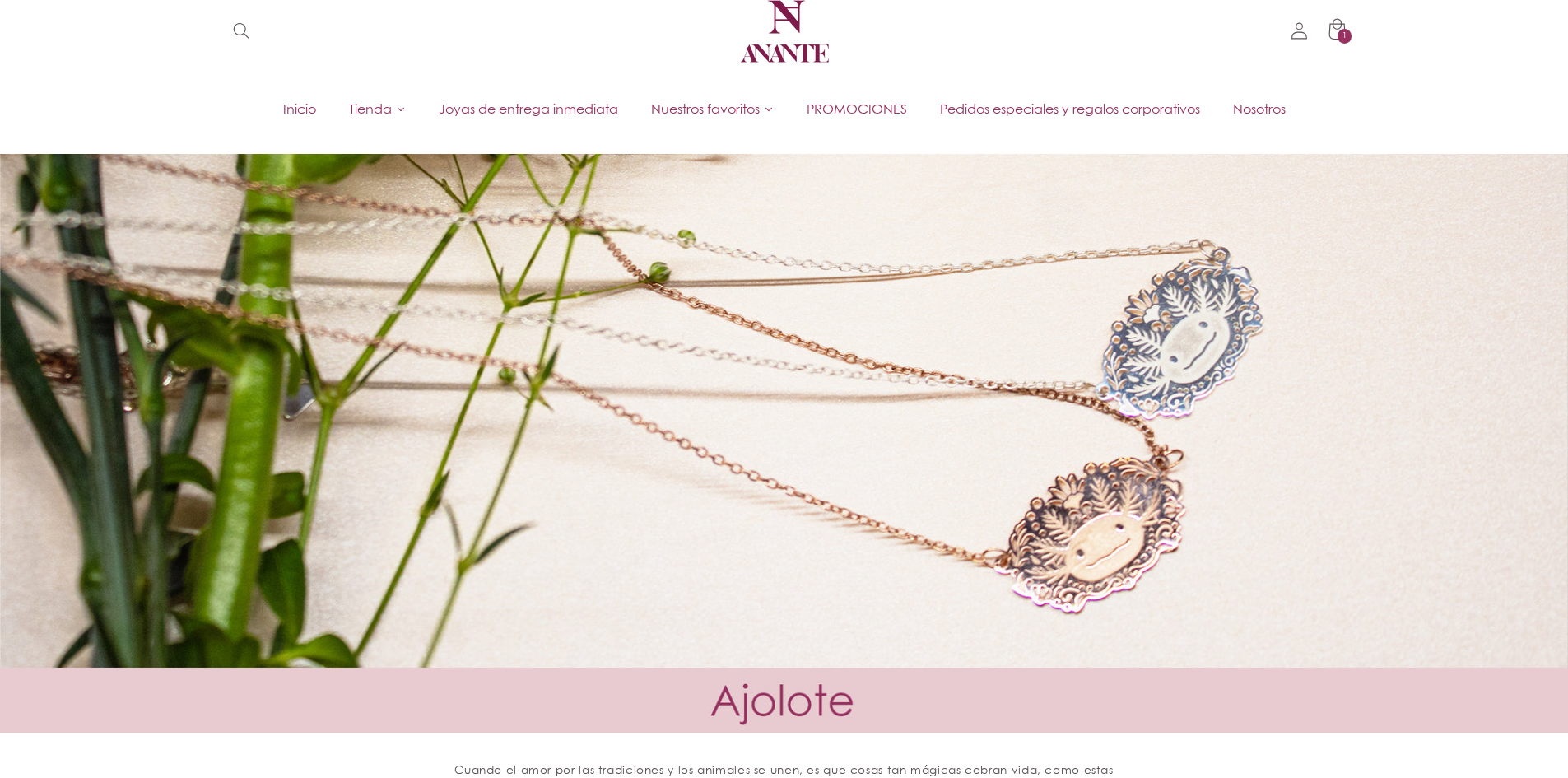
scroll to position [82, 0]
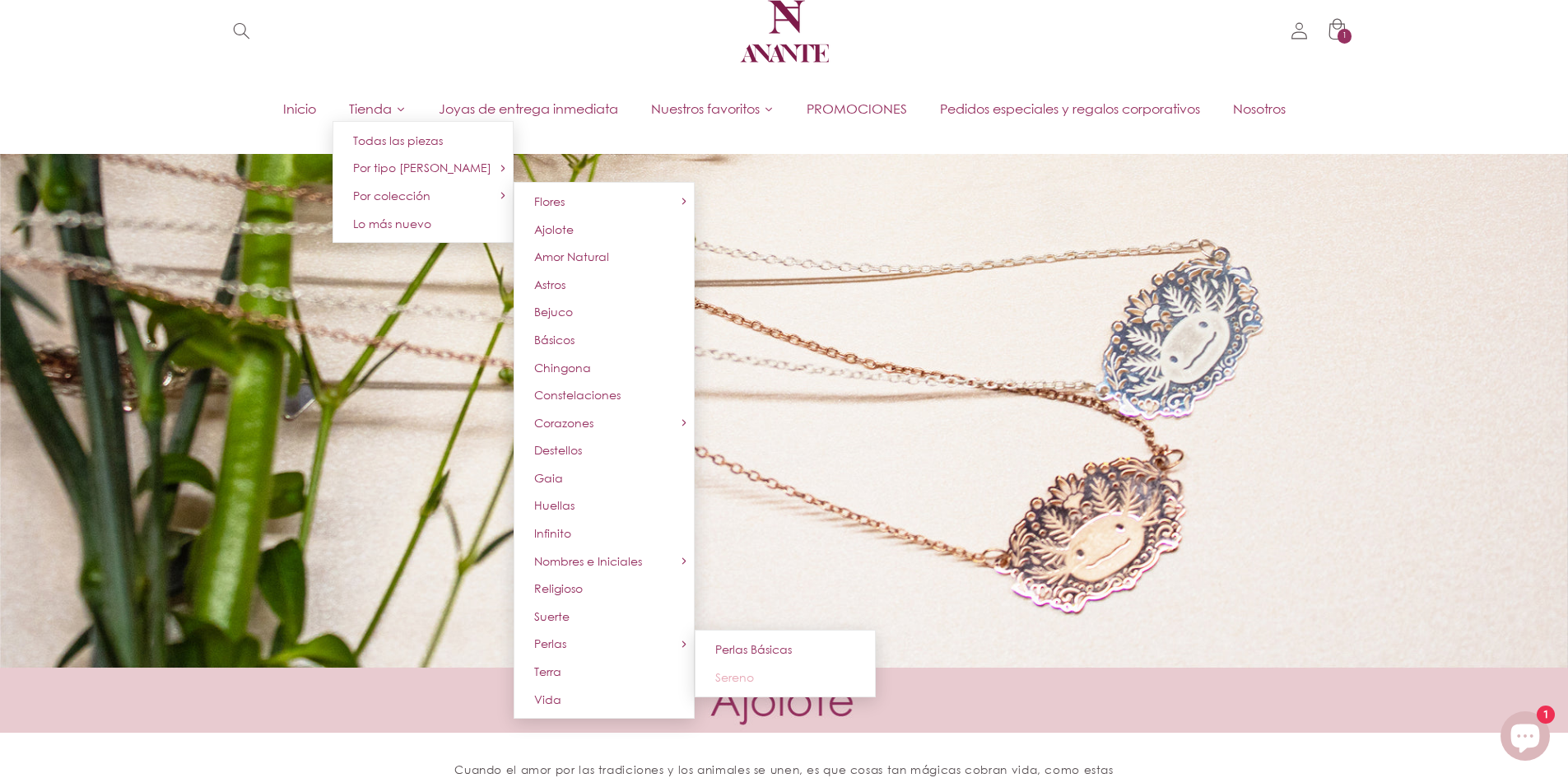
click at [722, 674] on span "Sereno" at bounding box center [735, 676] width 39 height 14
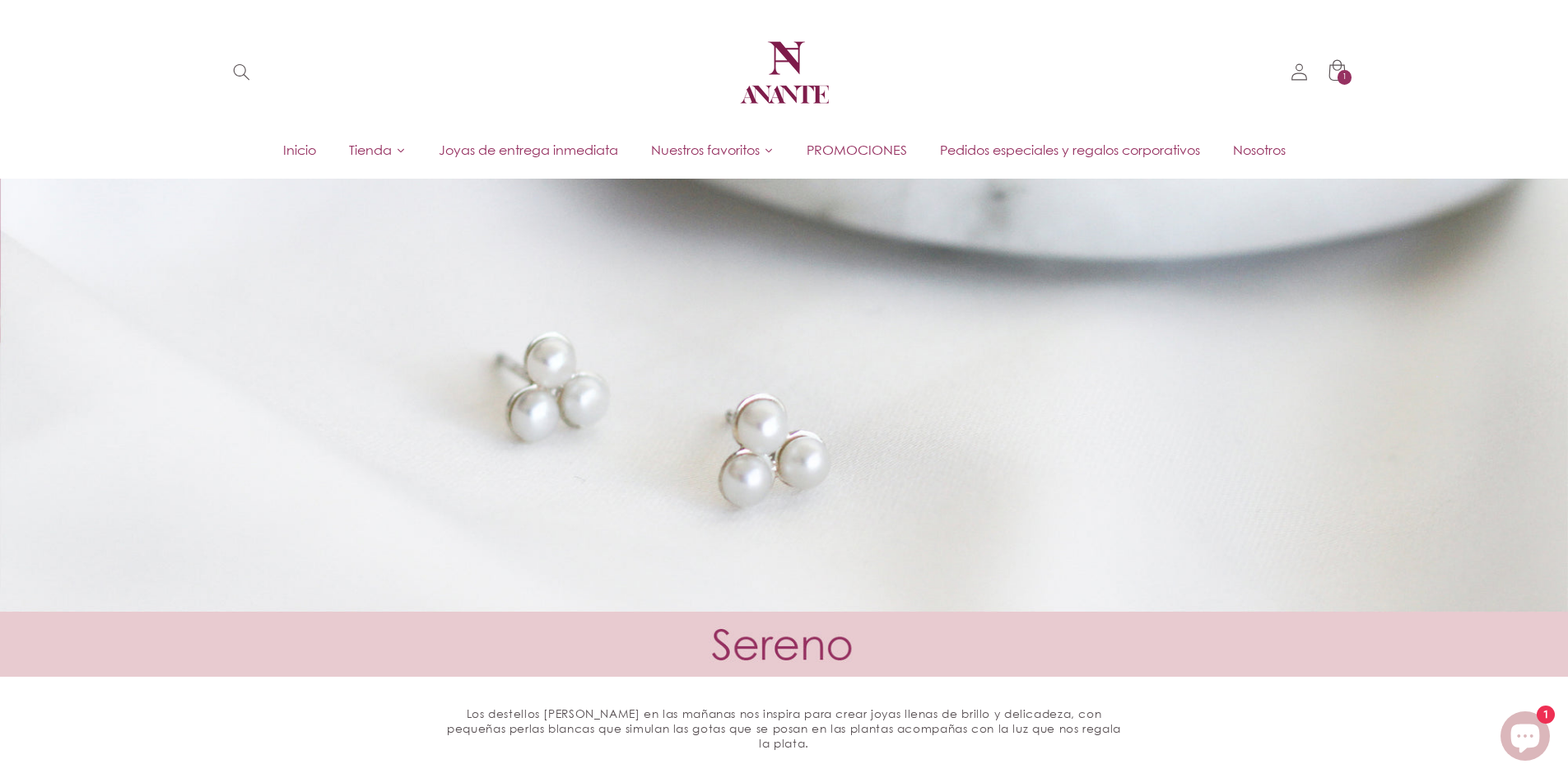
scroll to position [82, 0]
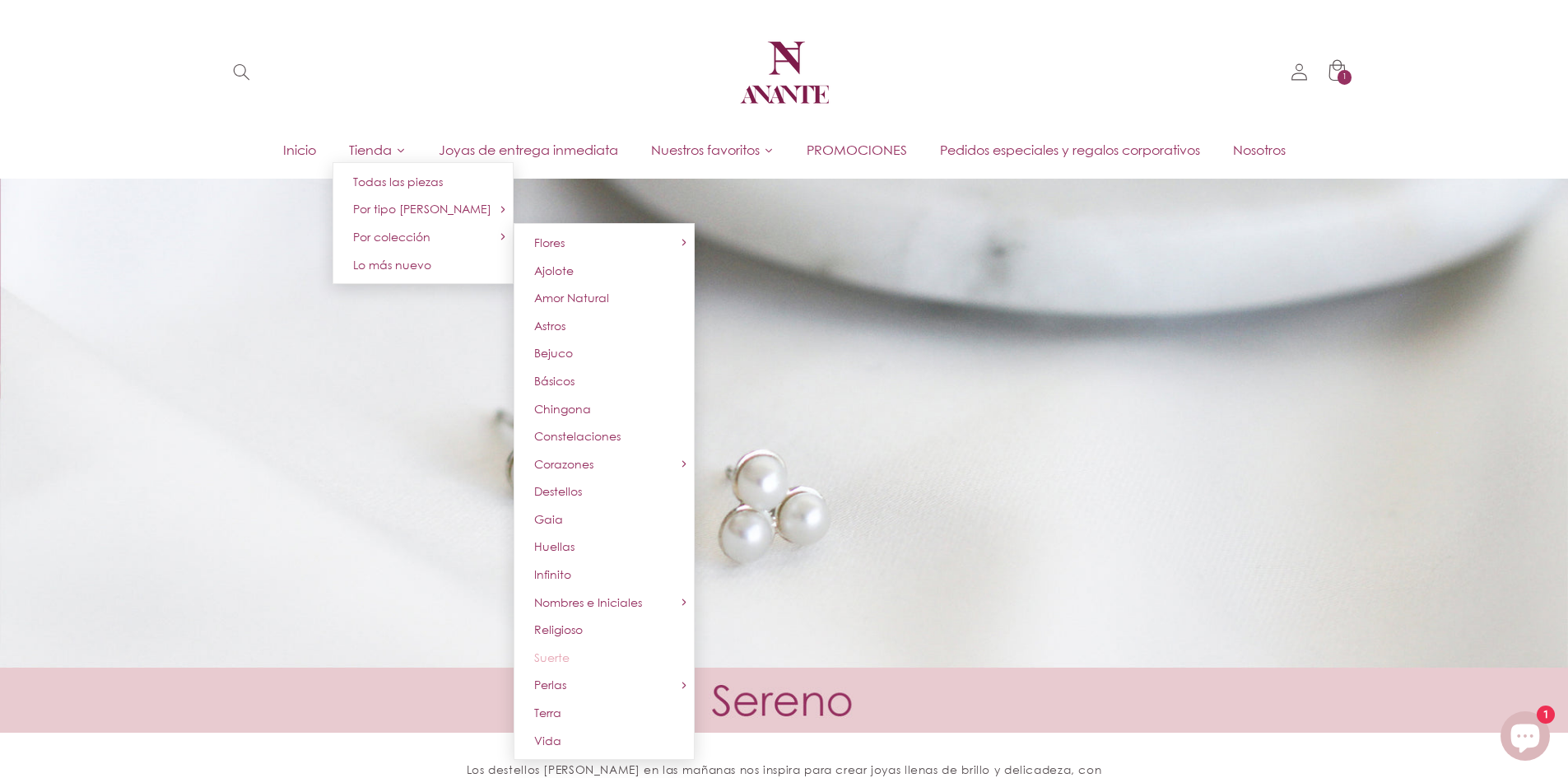
click at [552, 648] on link "Suerte" at bounding box center [604, 657] width 181 height 28
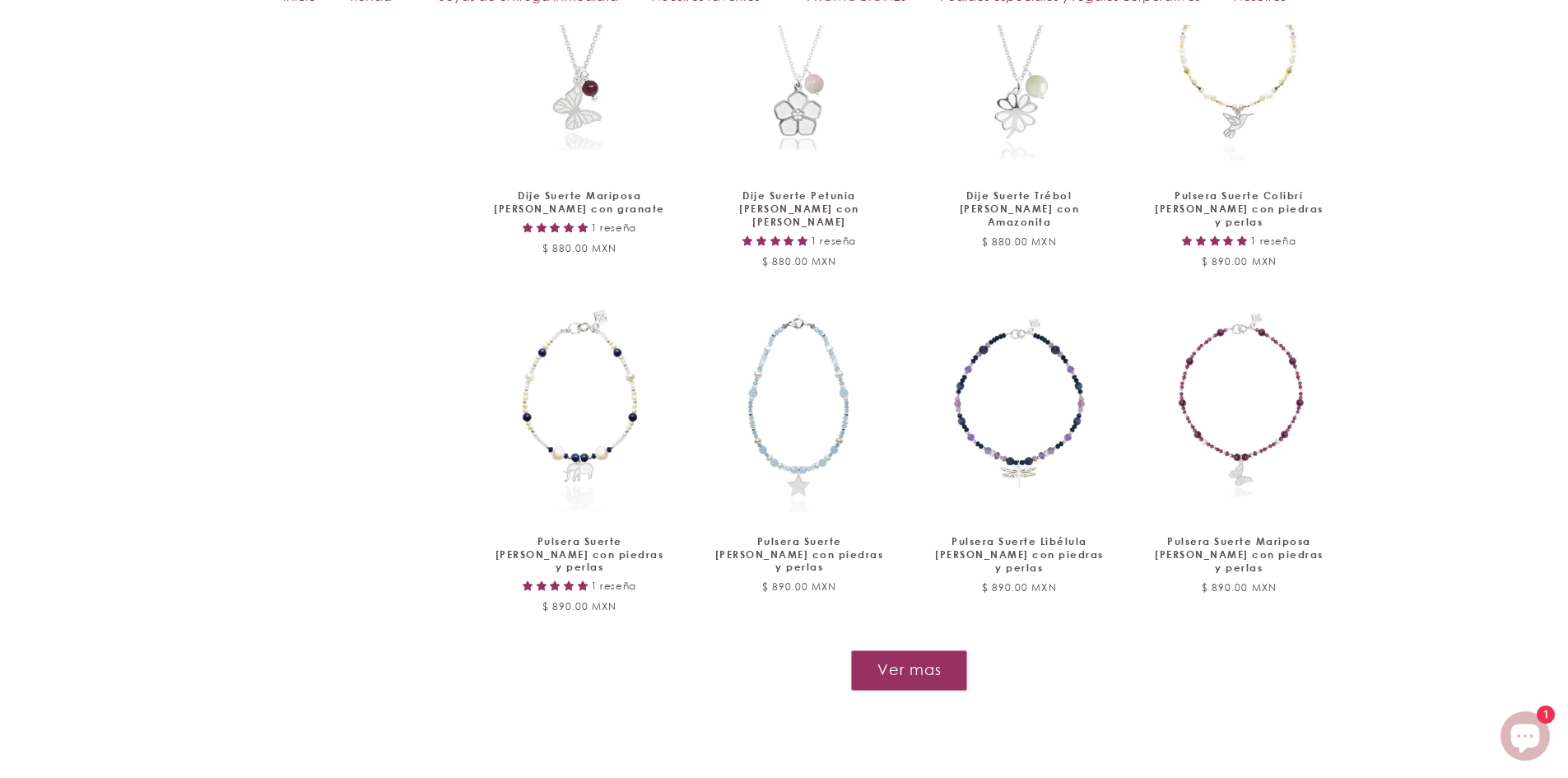
scroll to position [1646, 0]
click at [882, 608] on div "Aretes cortos Suerte Colibrí [PERSON_NAME] Aretes cortos Suerte Colibrí [PERSON…" at bounding box center [910, 3] width 873 height 1398
click at [915, 649] on button "Ver mas" at bounding box center [909, 670] width 118 height 41
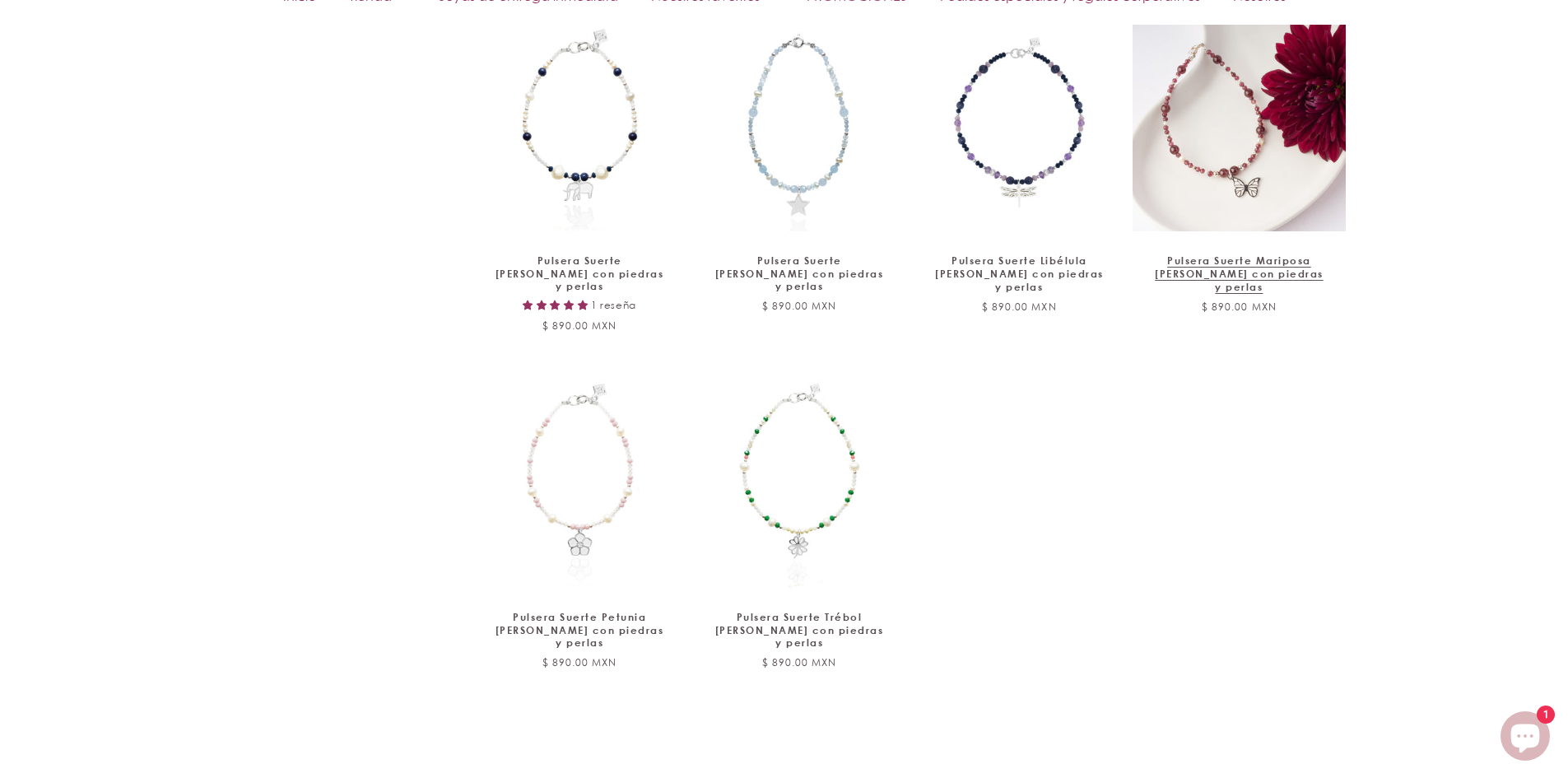
scroll to position [1938, 0]
